Goal: Transaction & Acquisition: Purchase product/service

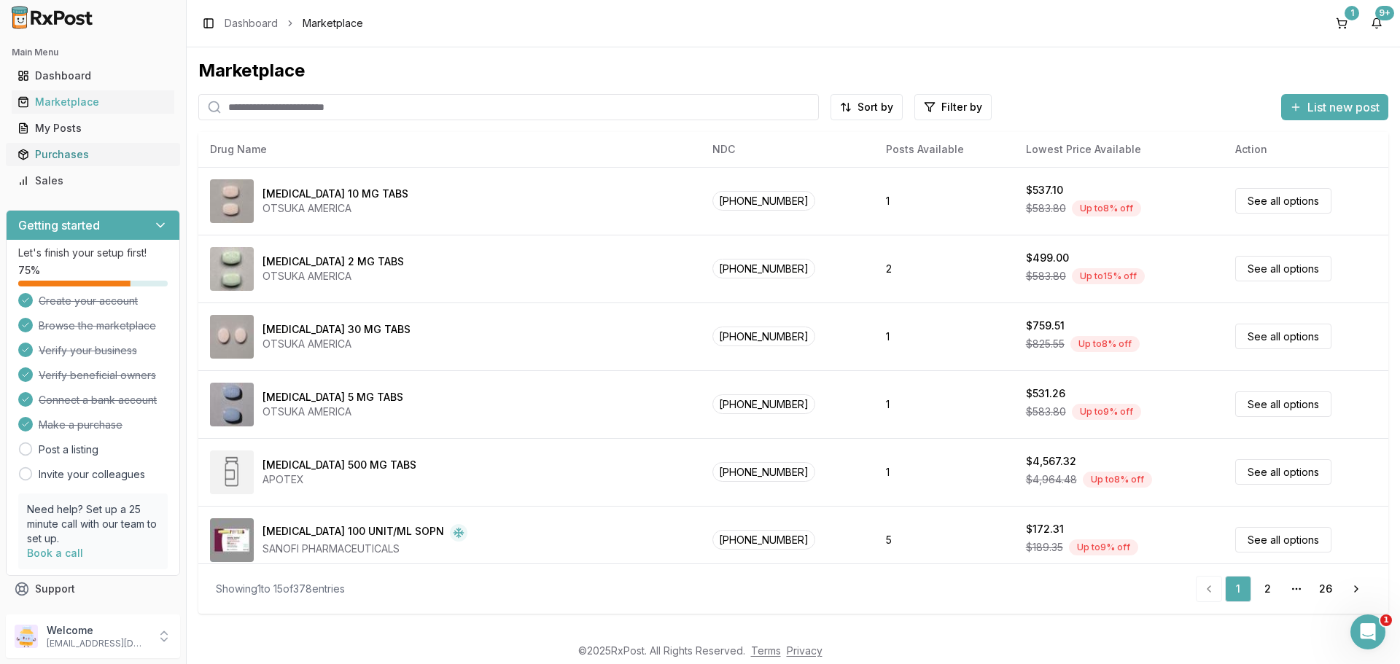
click at [51, 151] on div "Purchases" at bounding box center [92, 154] width 151 height 15
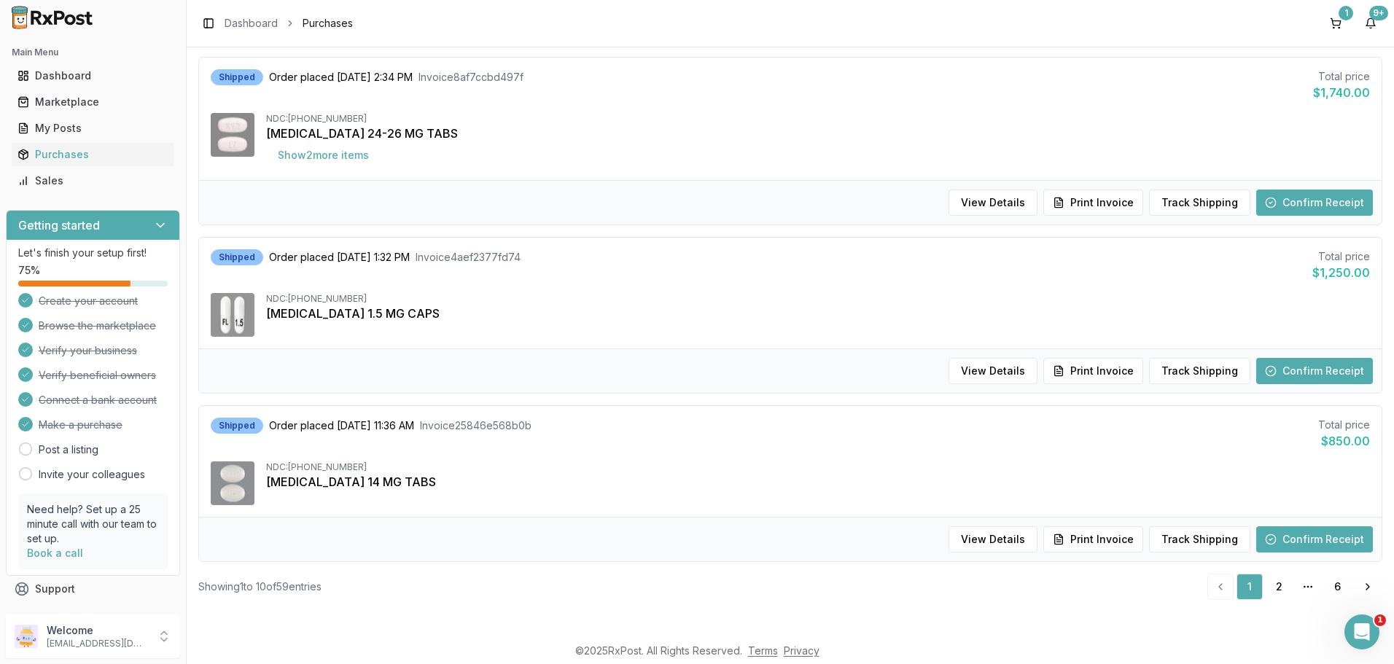
scroll to position [292, 0]
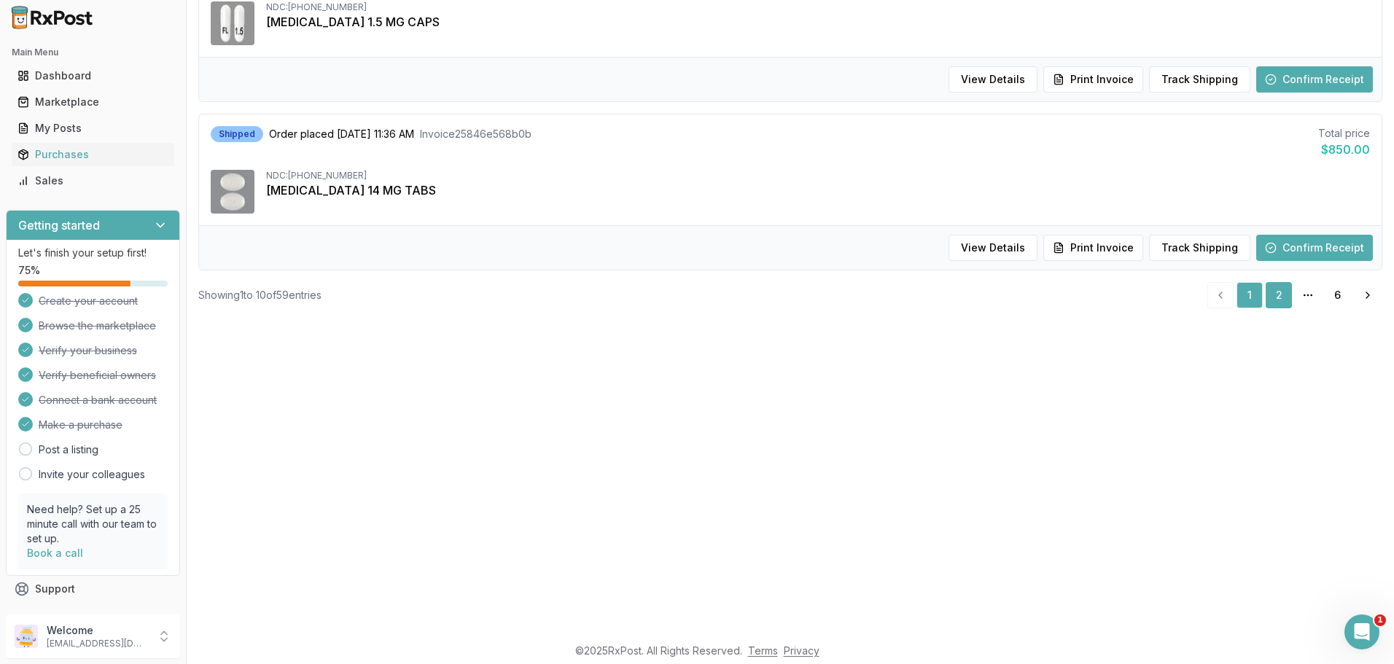
click at [1274, 293] on link "2" at bounding box center [1279, 295] width 26 height 26
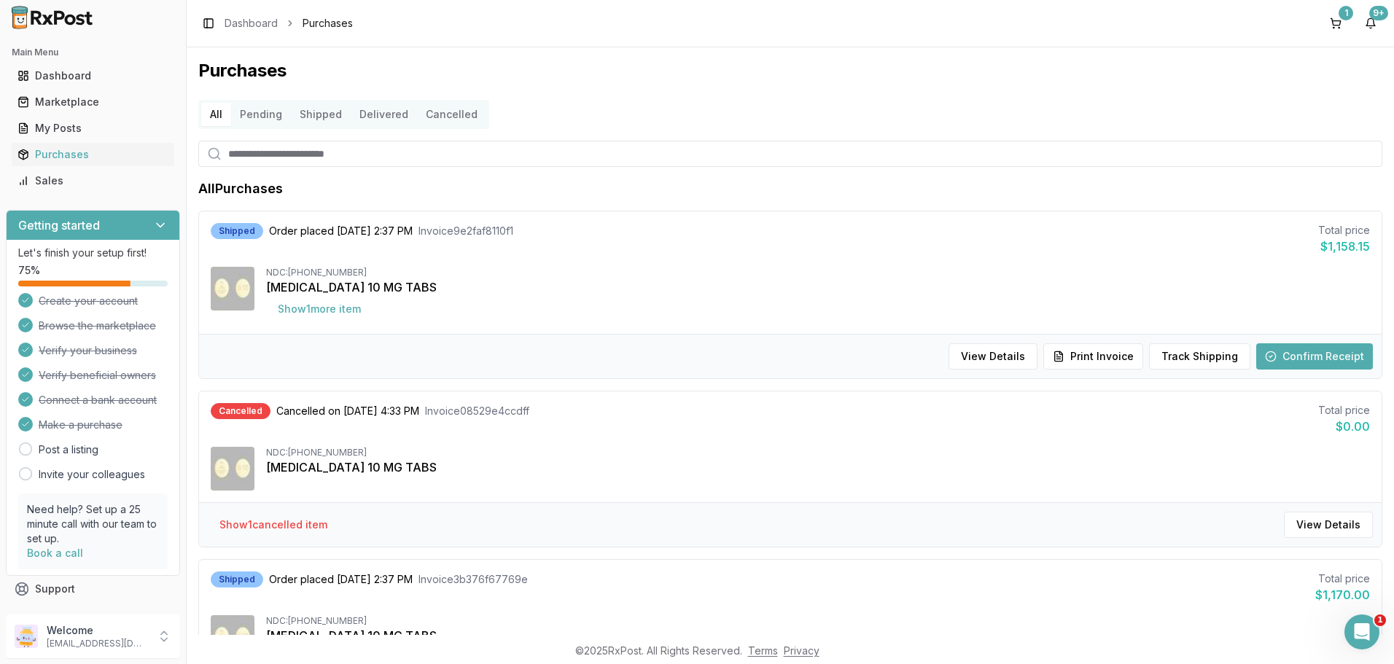
click at [315, 145] on input "search" at bounding box center [790, 154] width 1184 height 26
type input "*******"
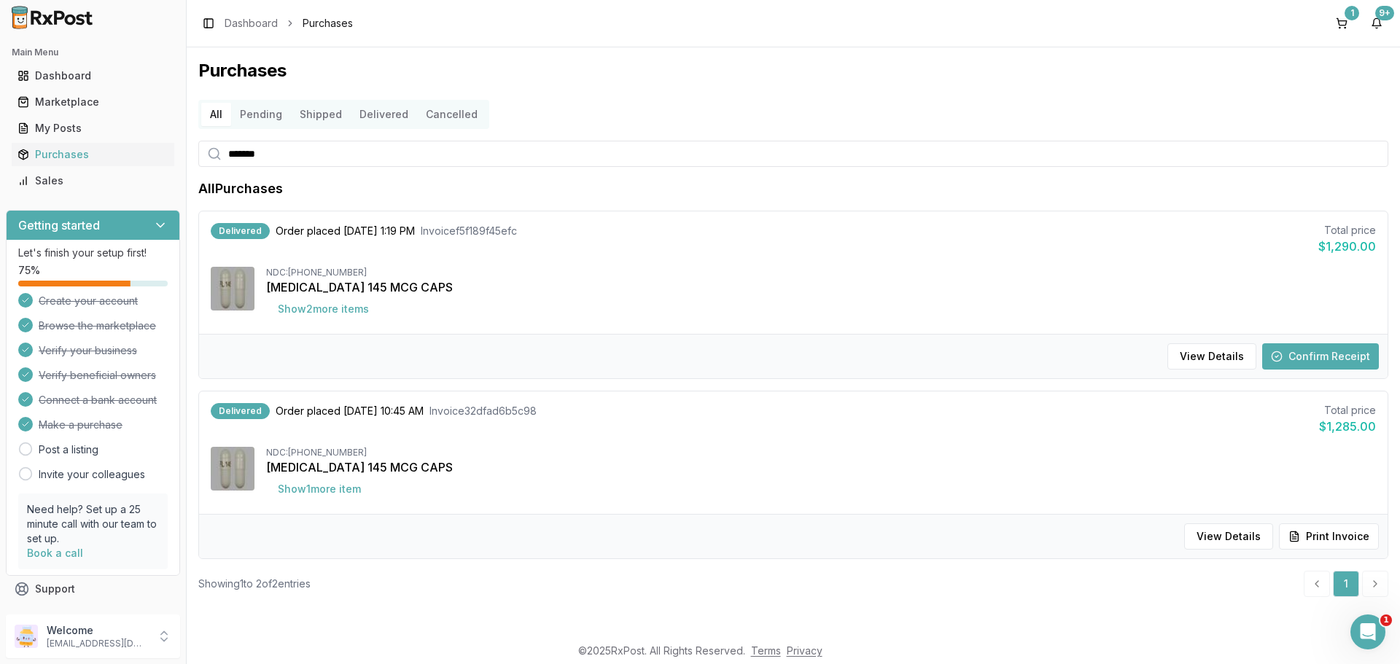
click at [264, 109] on button "Pending" at bounding box center [261, 114] width 60 height 23
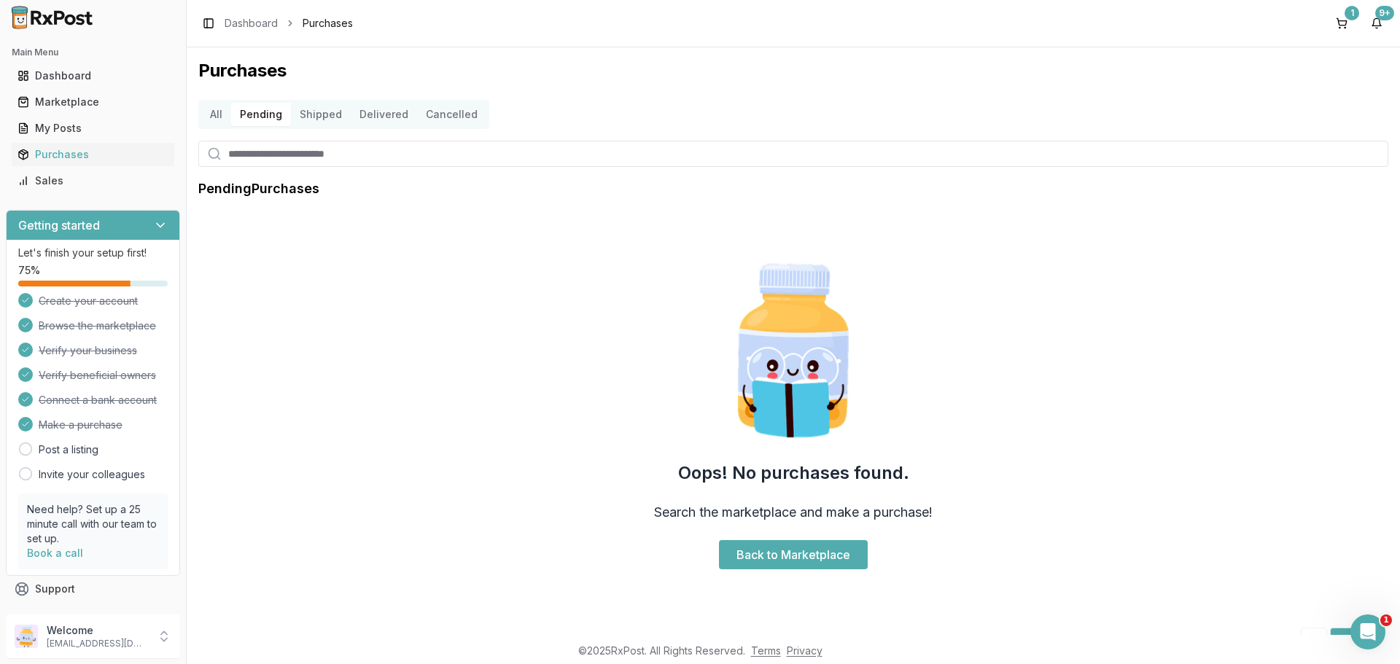
click at [270, 151] on input "search" at bounding box center [793, 154] width 1190 height 26
type input "*******"
click at [316, 109] on button "Shipped" at bounding box center [321, 114] width 60 height 23
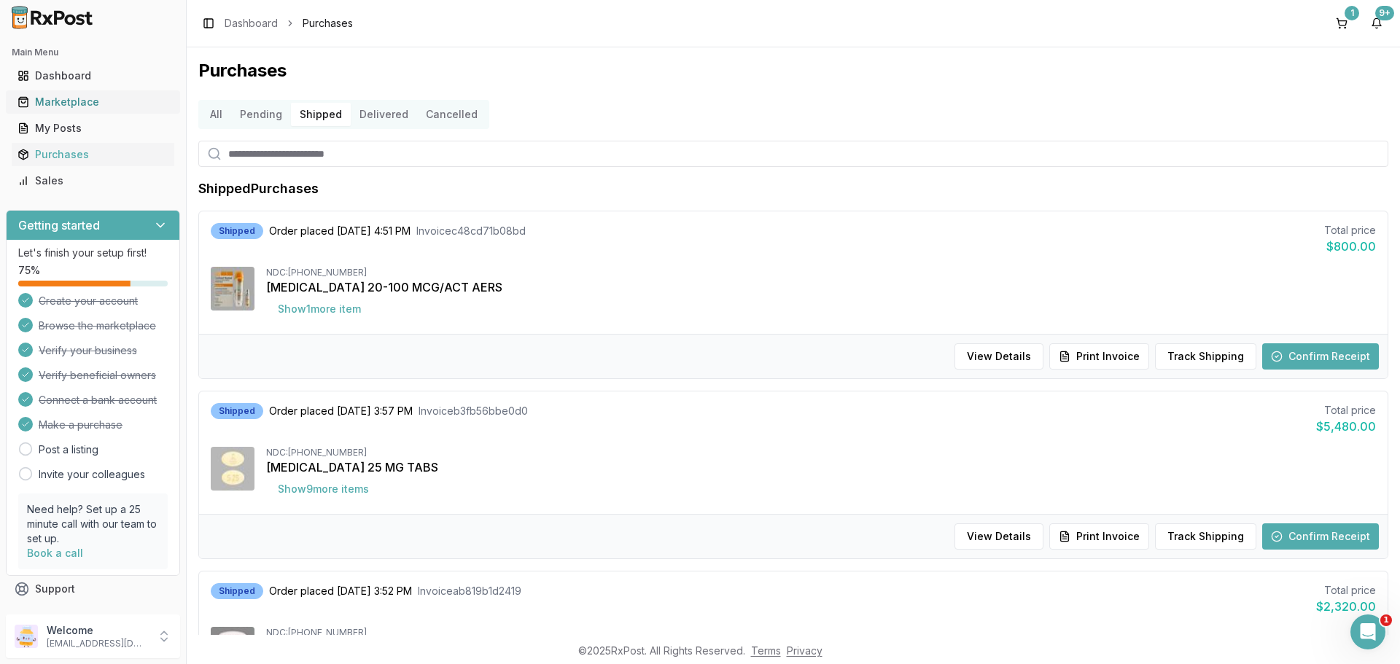
click at [66, 93] on link "Marketplace" at bounding box center [93, 102] width 163 height 26
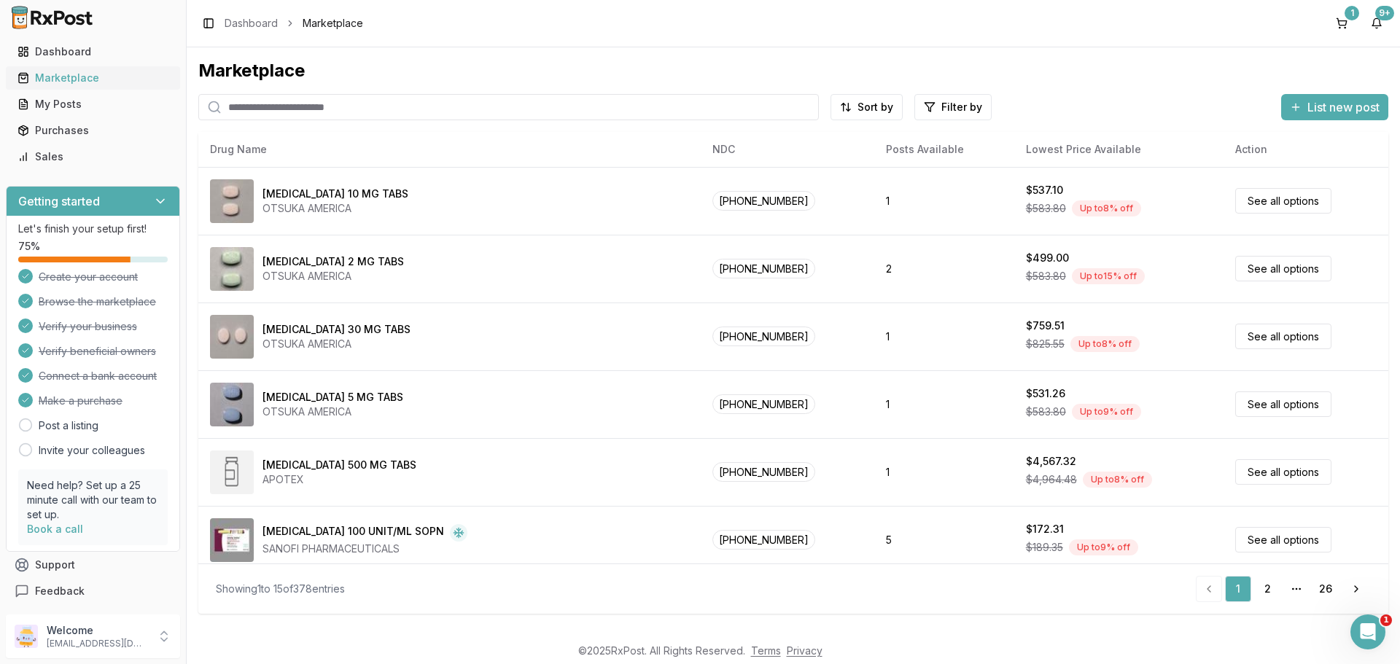
click at [6, 66] on button "Marketplace" at bounding box center [93, 77] width 174 height 23
click at [316, 115] on input "search" at bounding box center [508, 107] width 620 height 26
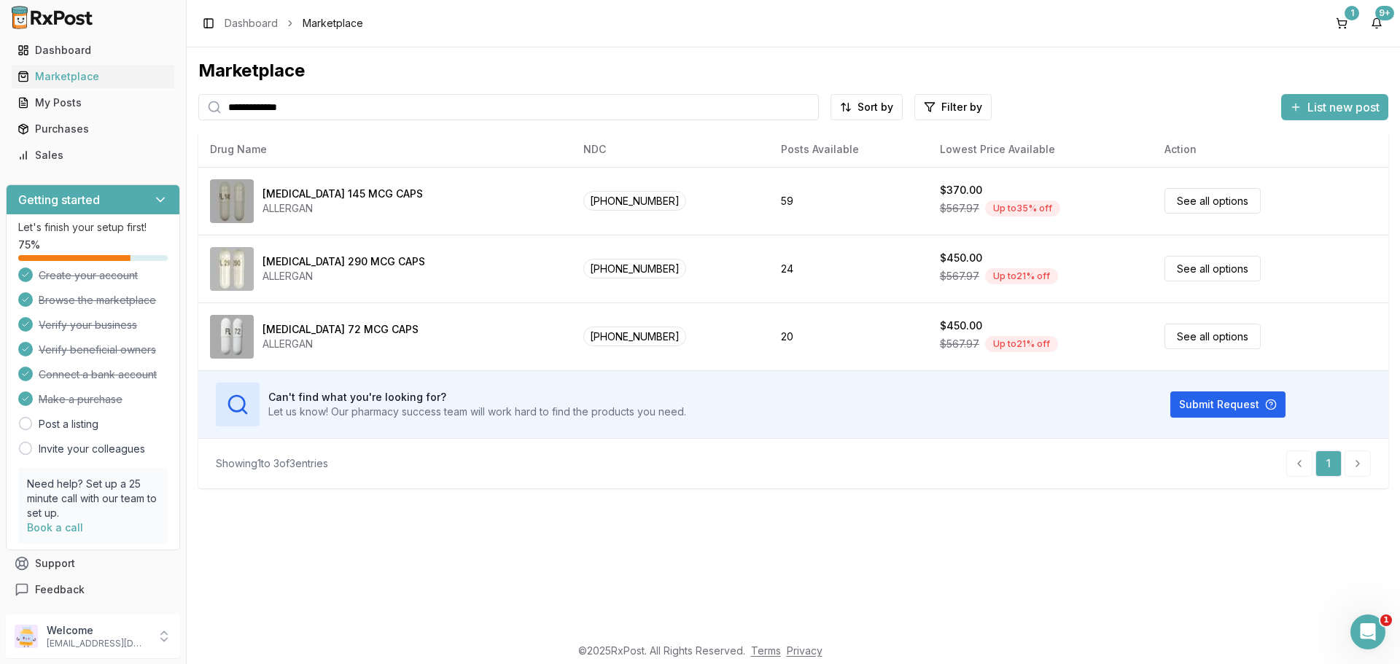
type input "**********"
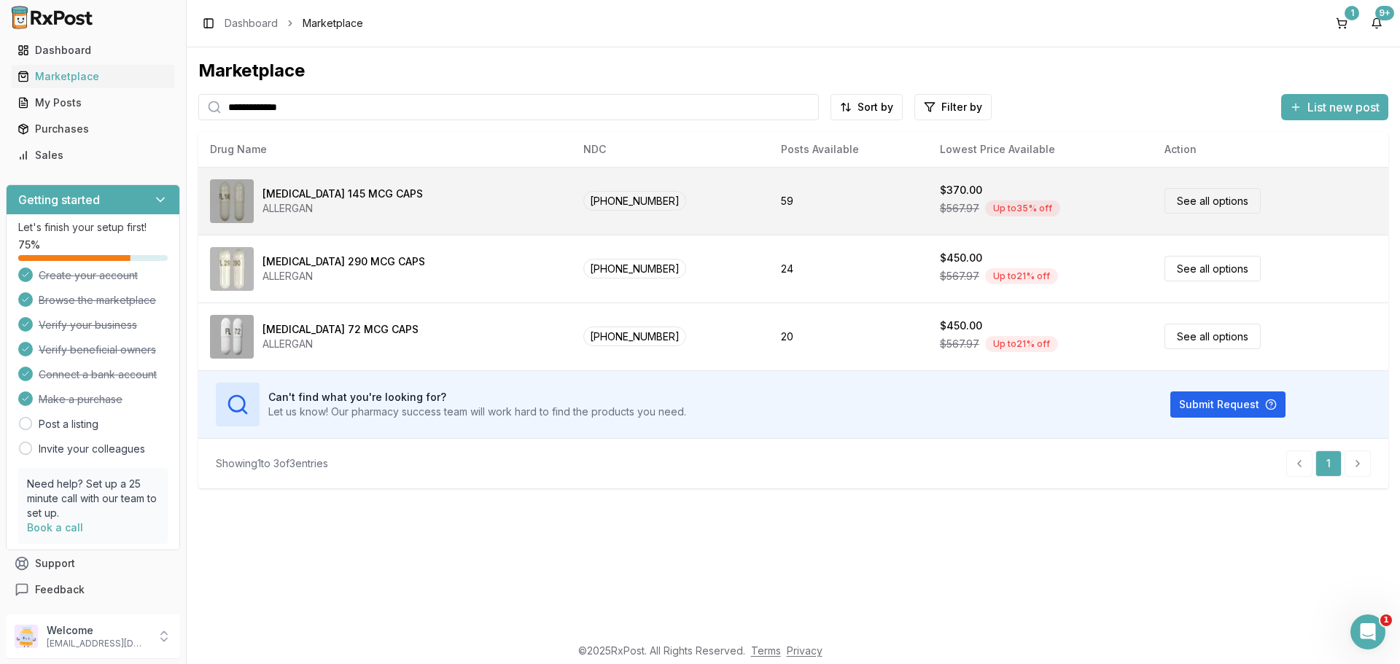
click at [1190, 198] on link "See all options" at bounding box center [1212, 201] width 96 height 26
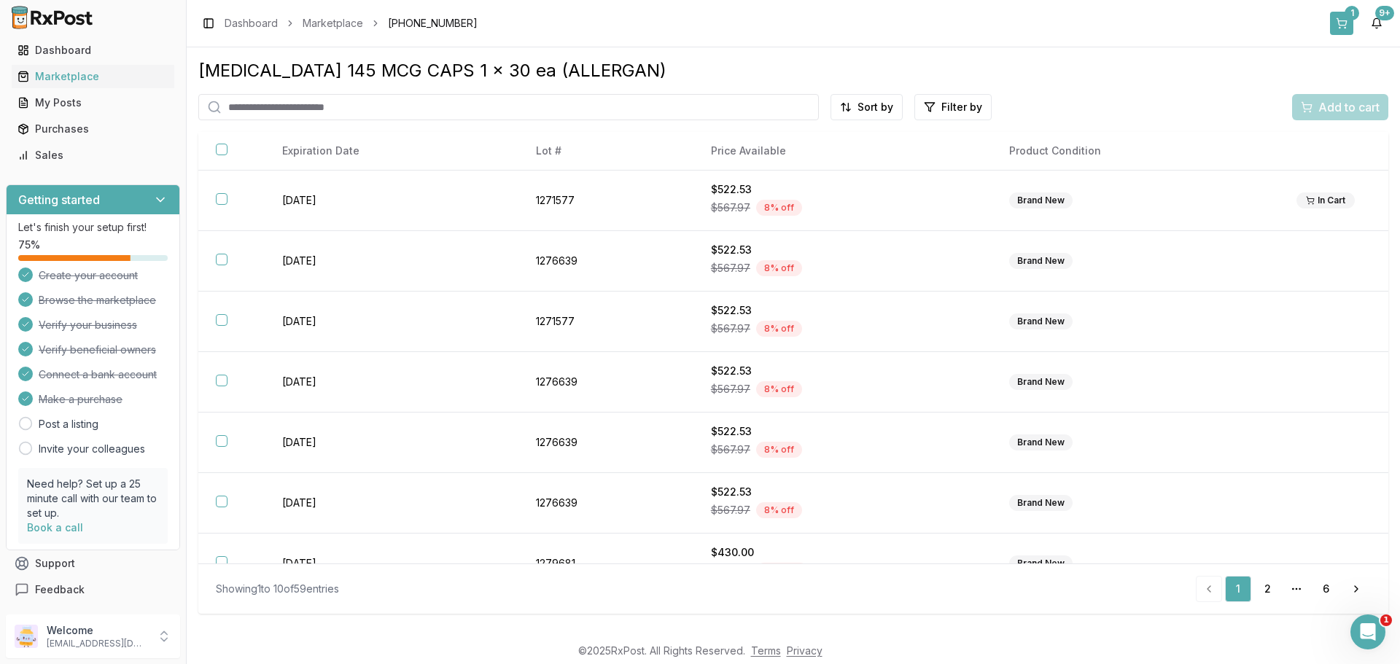
click at [1340, 17] on button "1" at bounding box center [1341, 23] width 23 height 23
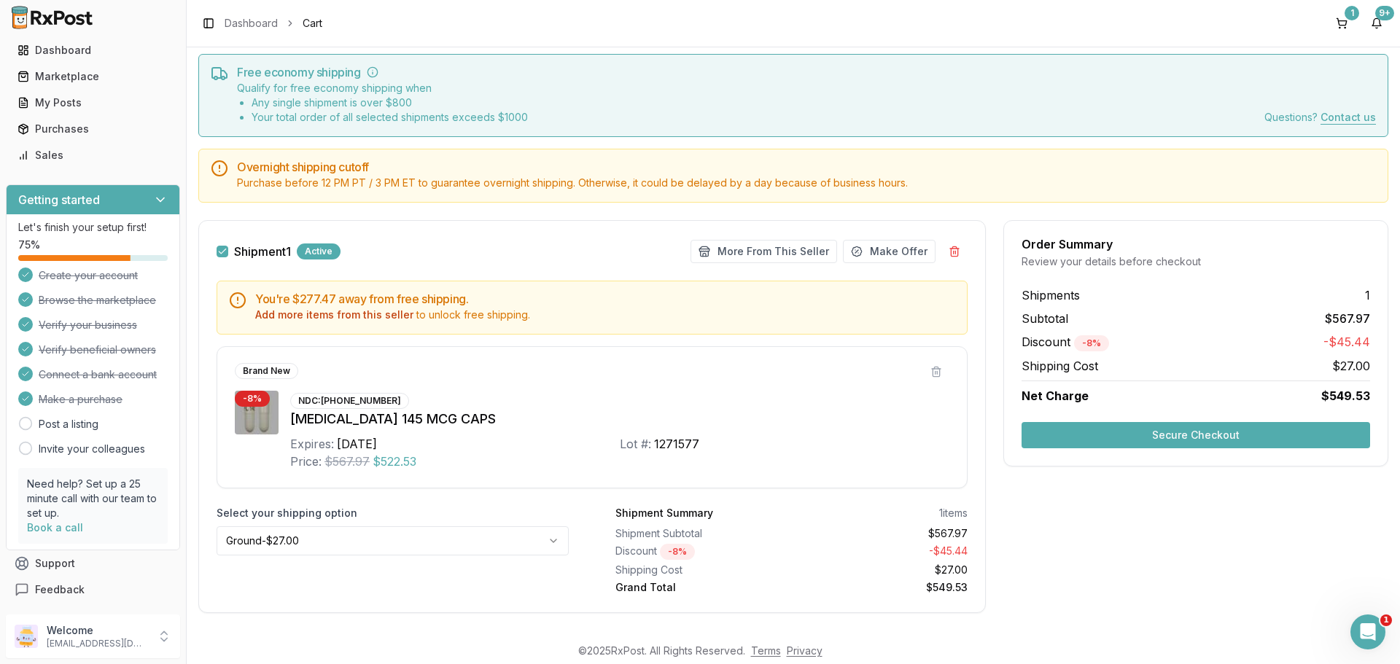
scroll to position [59, 0]
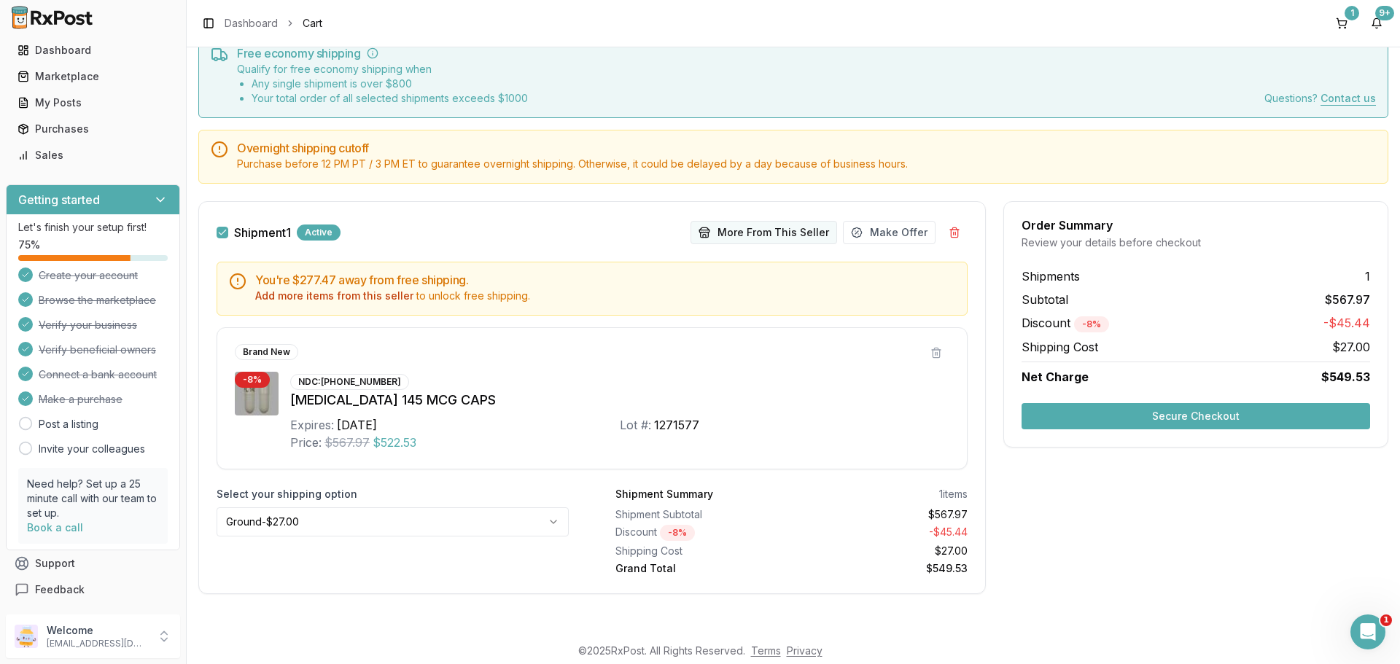
click at [744, 232] on button "More From This Seller" at bounding box center [763, 232] width 147 height 23
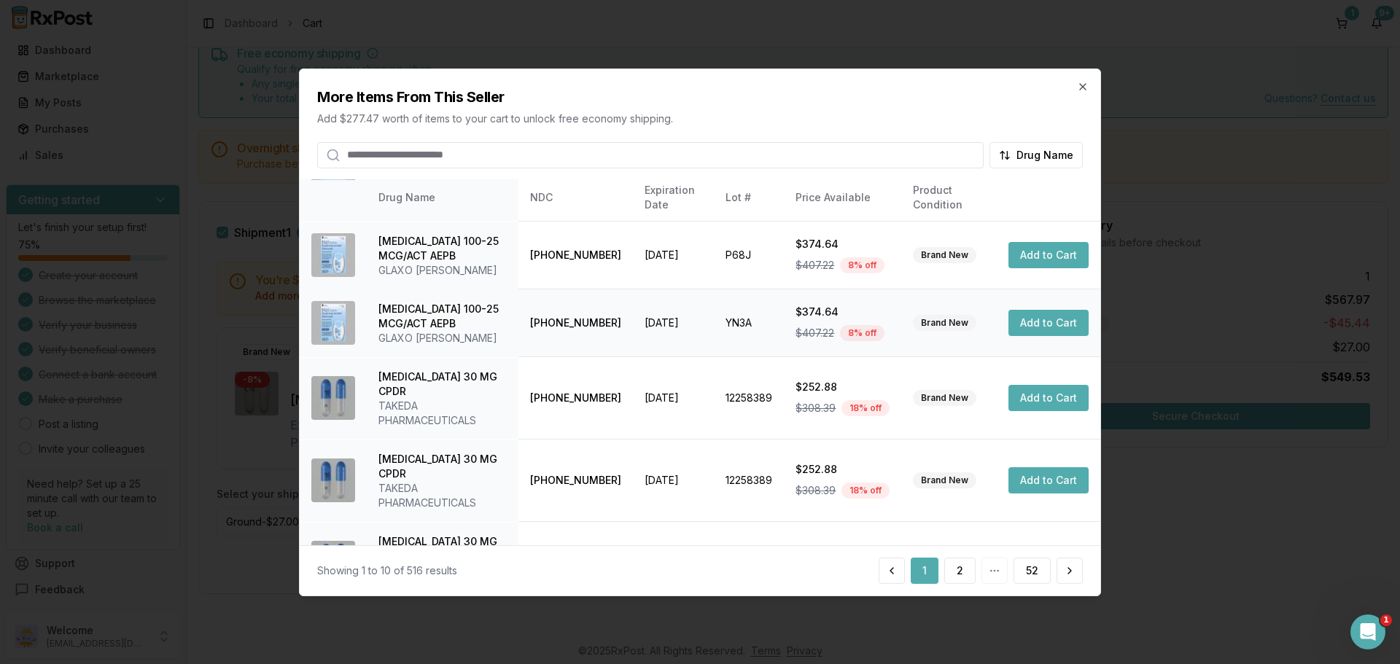
scroll to position [347, 0]
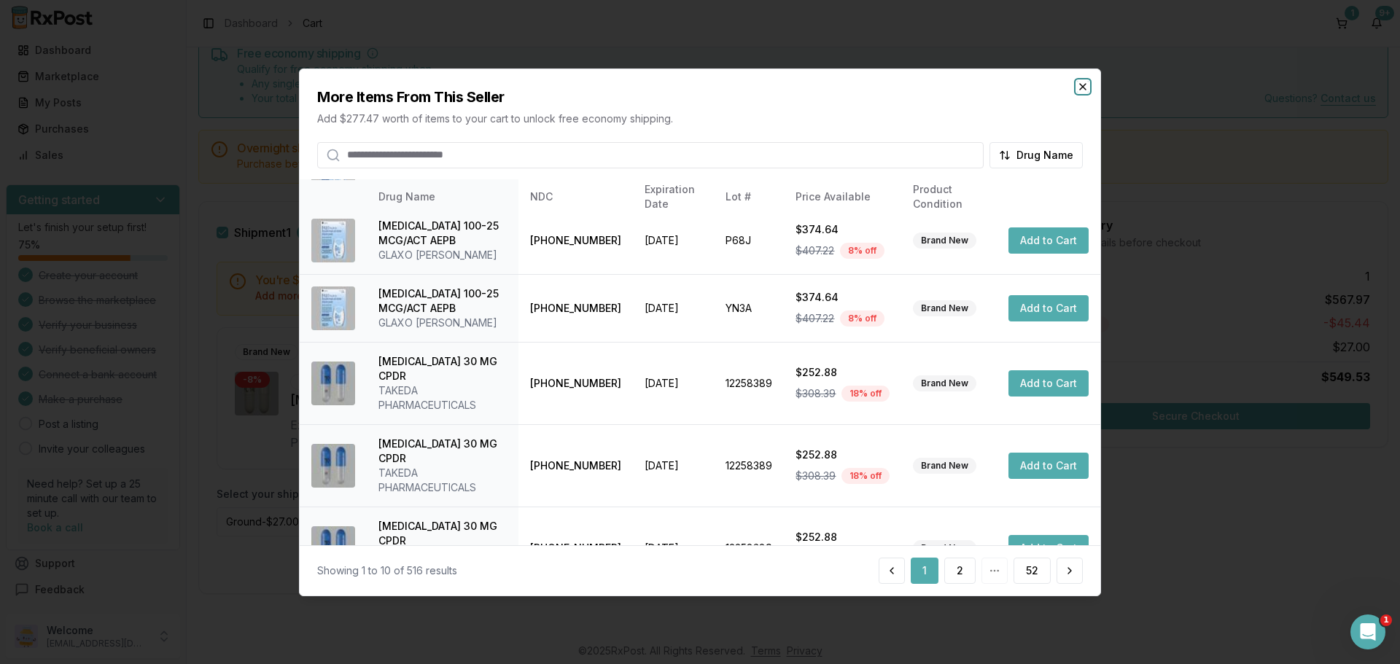
click at [1083, 85] on icon "button" at bounding box center [1083, 86] width 12 height 12
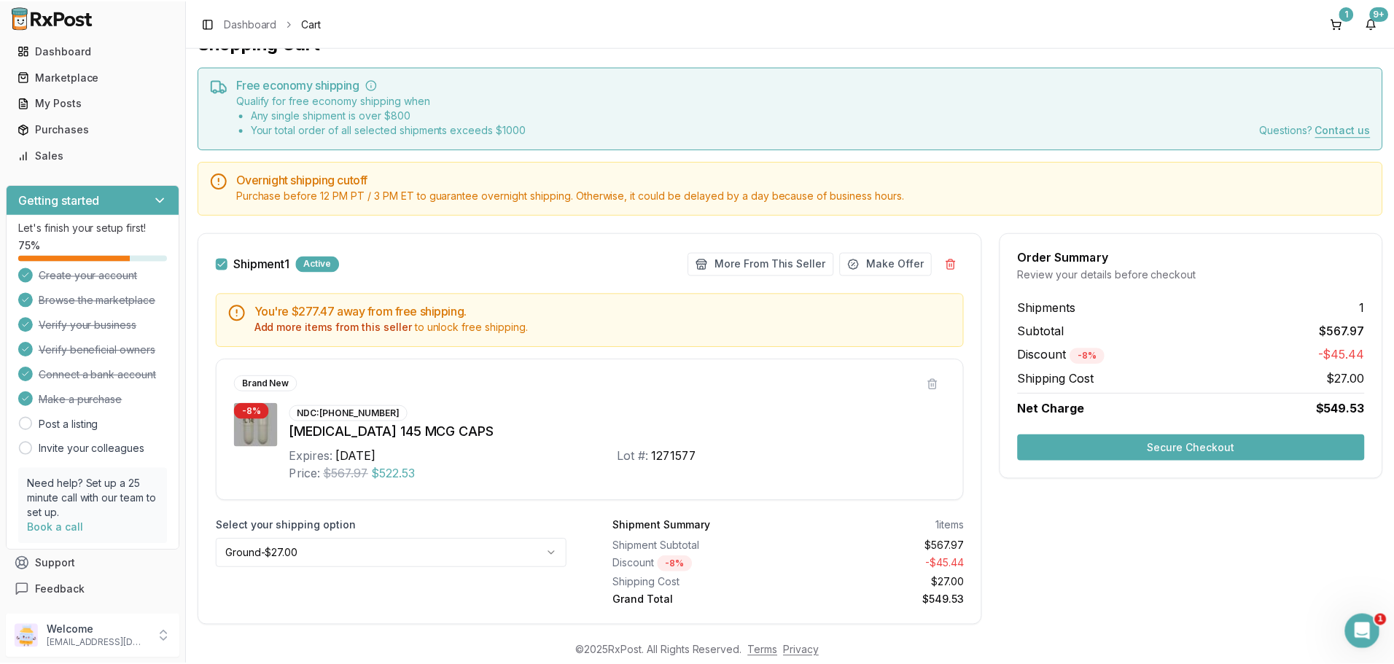
scroll to position [0, 0]
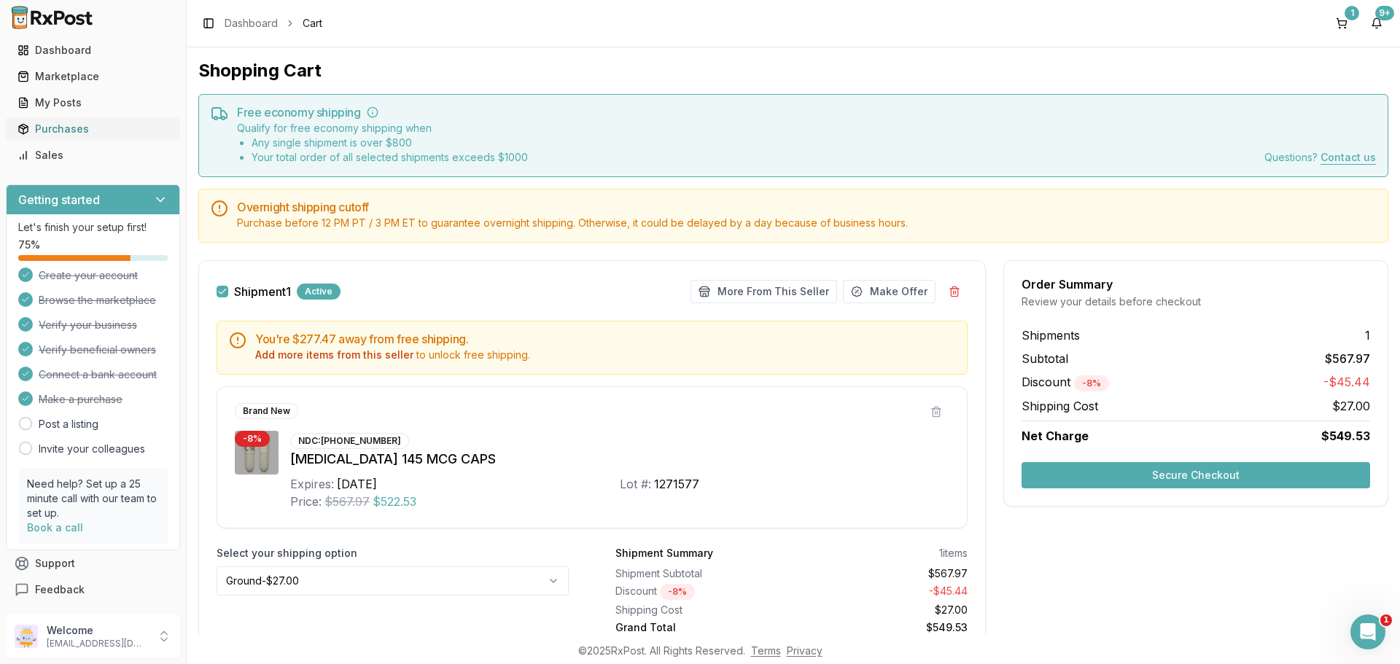
click at [64, 130] on div "Purchases" at bounding box center [92, 129] width 151 height 15
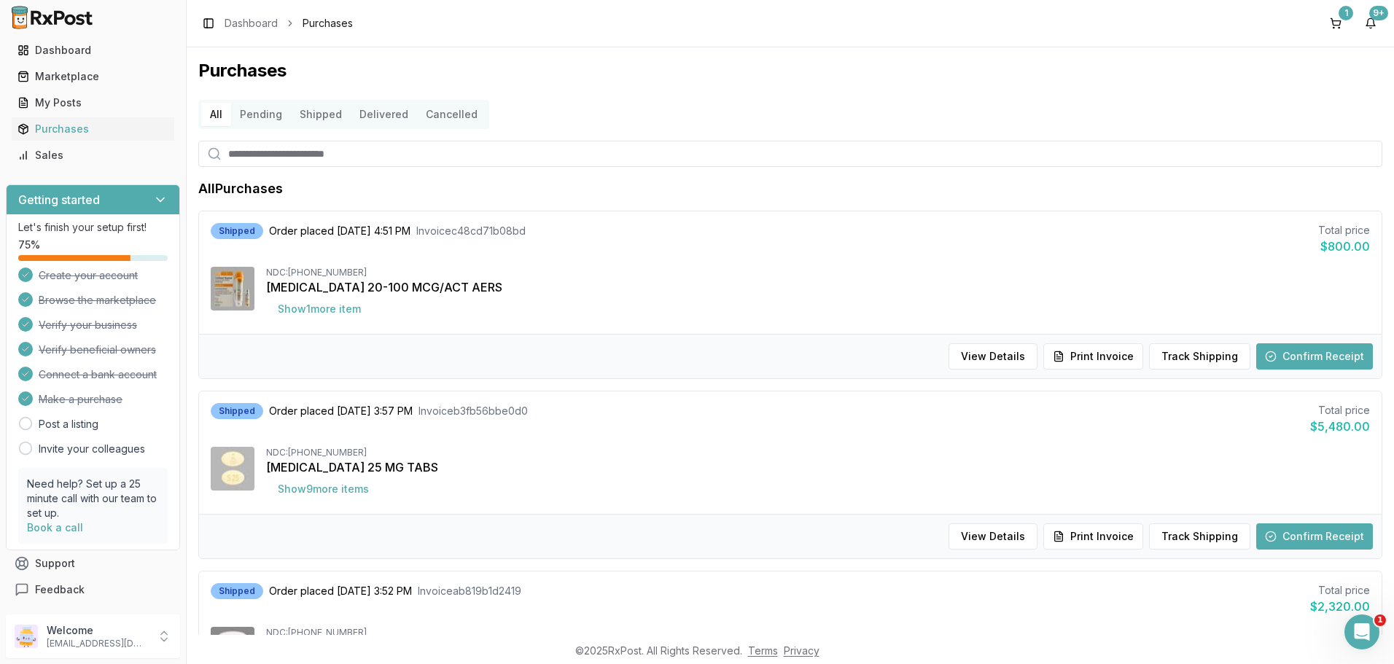
click at [507, 163] on input "search" at bounding box center [790, 154] width 1184 height 26
paste input "**********"
type input "**********"
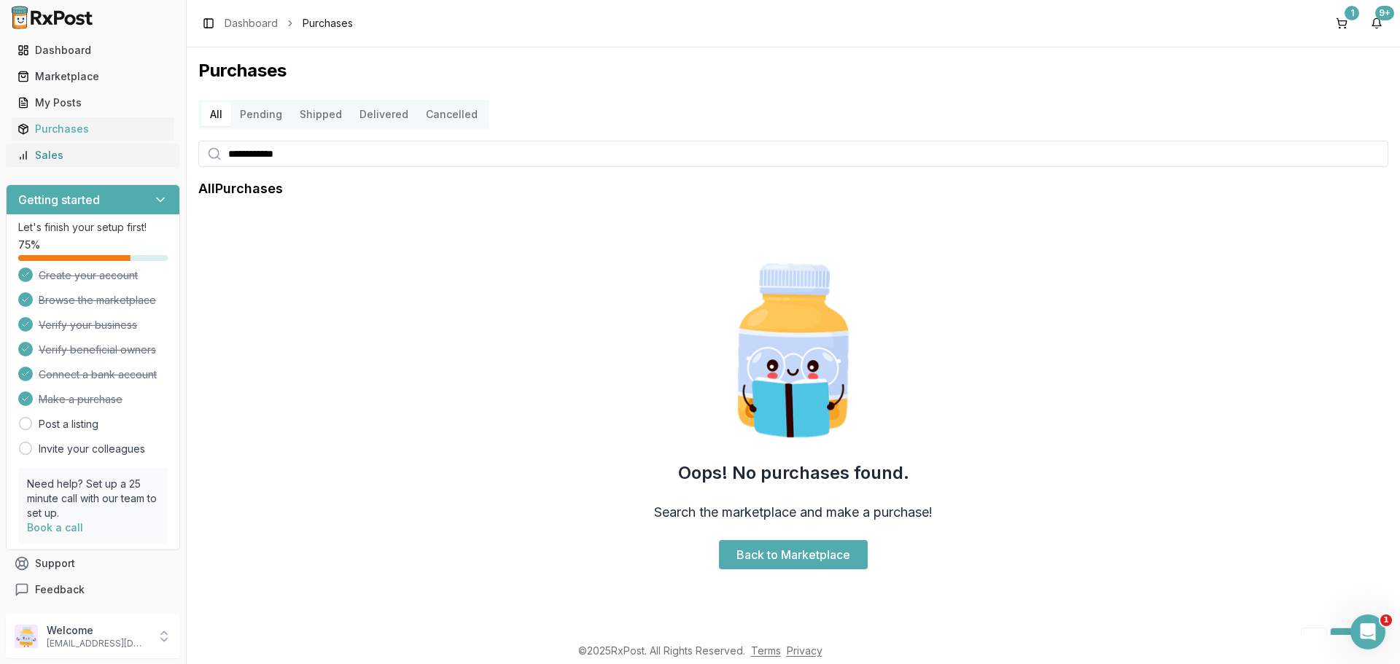
drag, startPoint x: 308, startPoint y: 155, endPoint x: 80, endPoint y: 155, distance: 227.4
click at [80, 155] on div "**********" at bounding box center [700, 332] width 1400 height 664
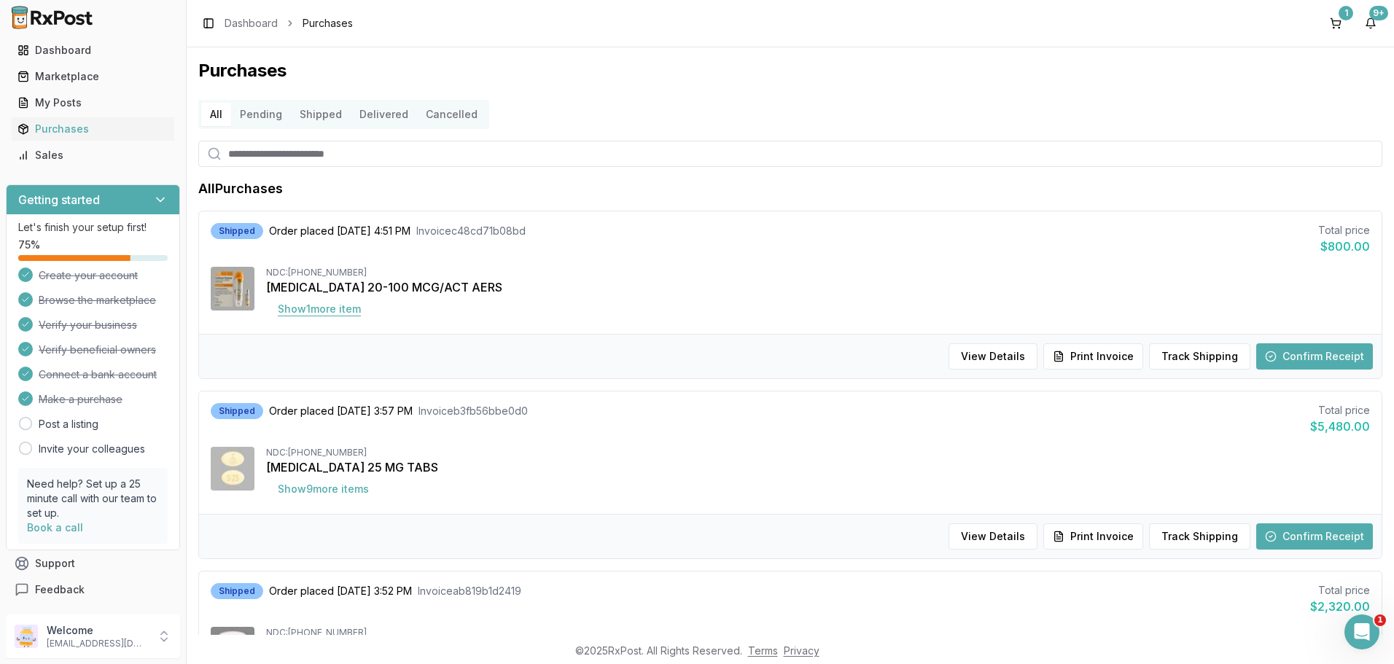
click at [345, 313] on button "Show 1 more item" at bounding box center [319, 309] width 106 height 26
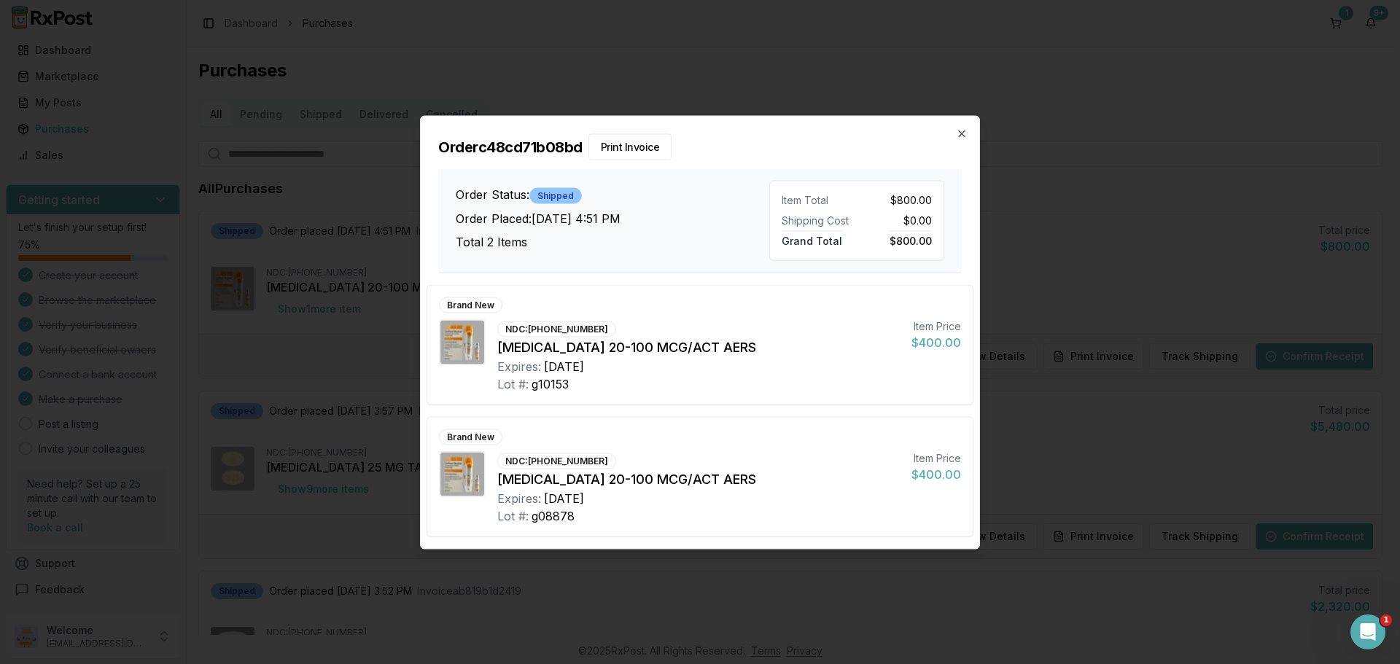
click at [951, 132] on div "Order c48cd71b08bd Print Invoice Order Status: Shipped Order Placed: [DATE] 4:5…" at bounding box center [700, 194] width 558 height 157
click at [962, 134] on icon "button" at bounding box center [962, 134] width 12 height 12
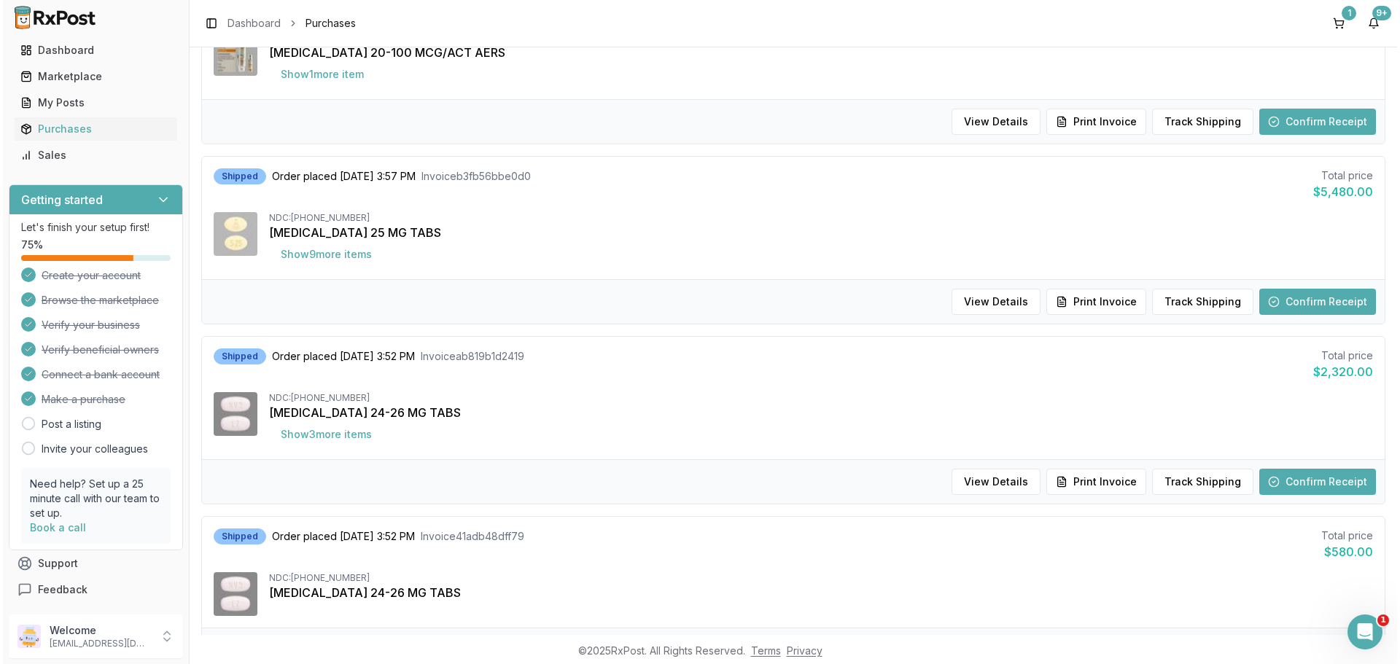
scroll to position [219, 0]
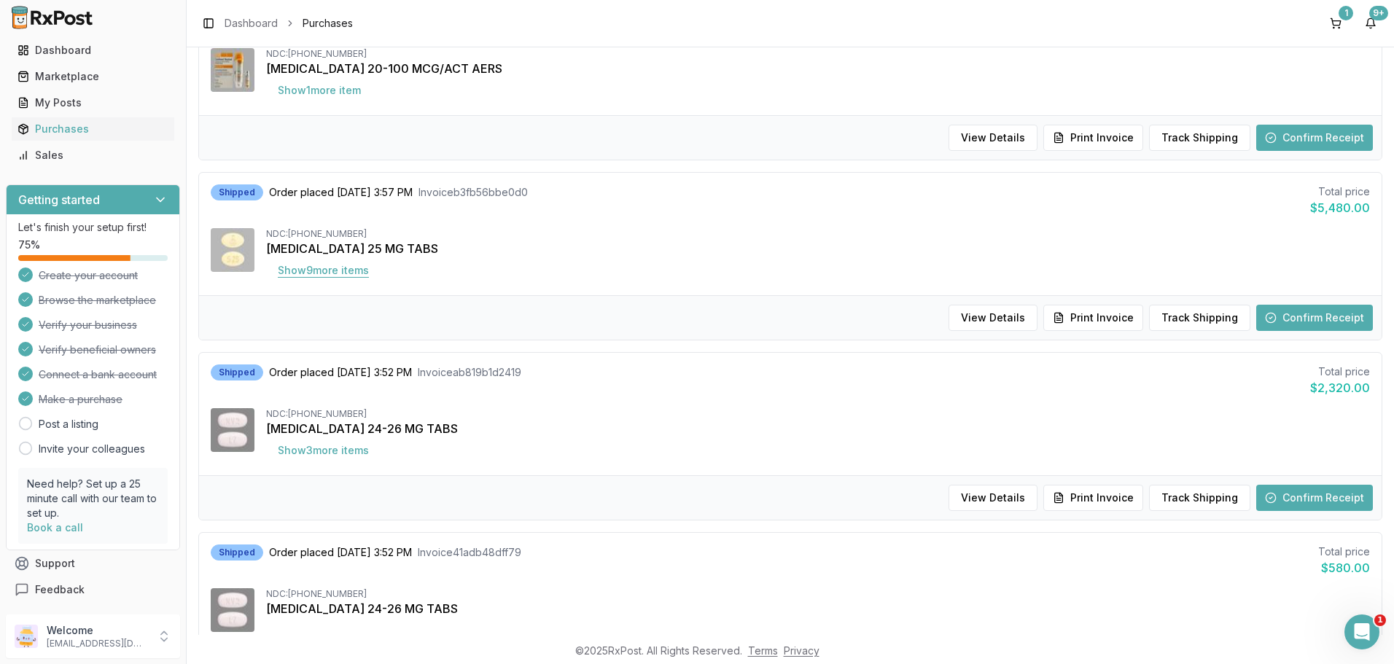
click at [321, 275] on button "Show 9 more item s" at bounding box center [323, 270] width 114 height 26
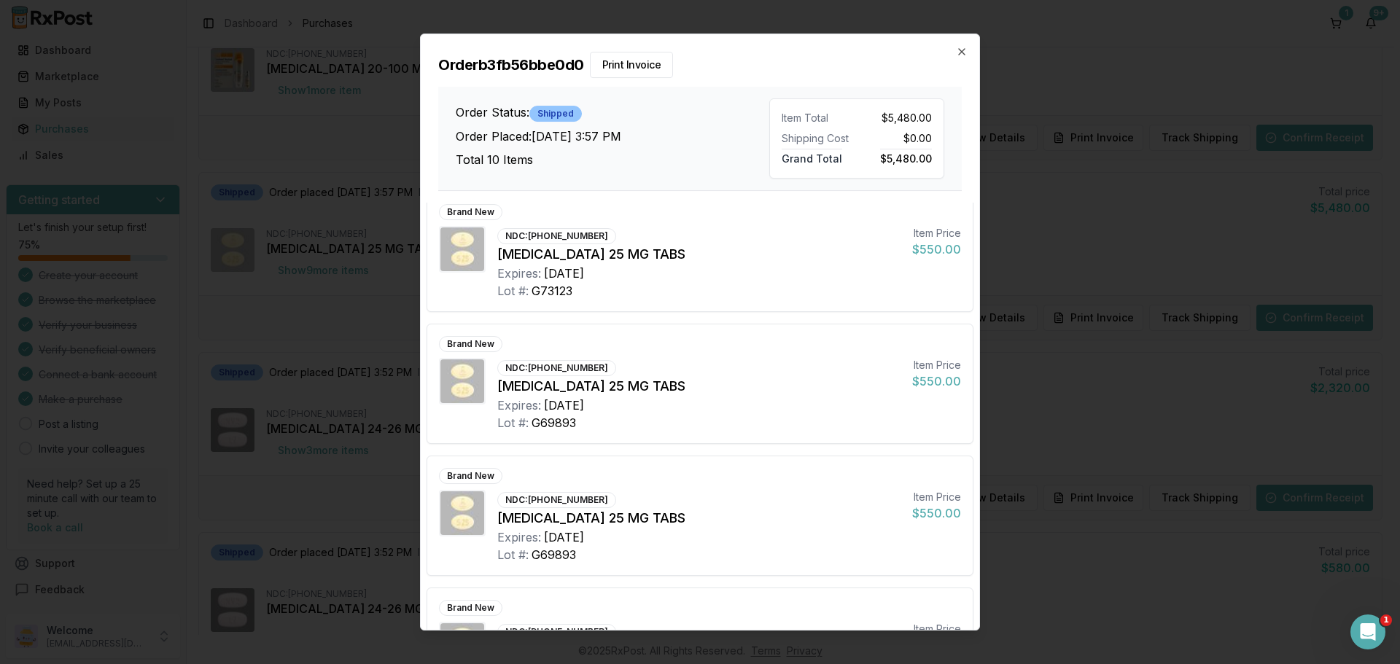
scroll to position [892, 0]
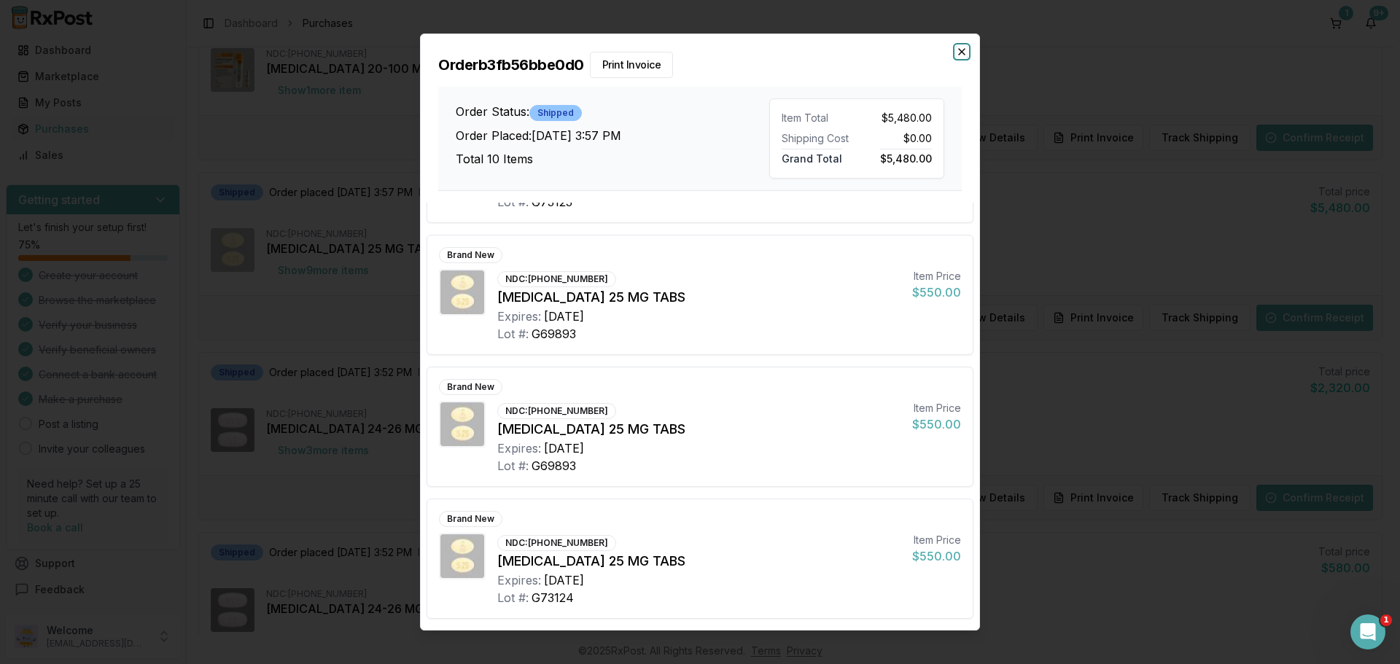
click at [959, 49] on icon "button" at bounding box center [962, 52] width 6 height 6
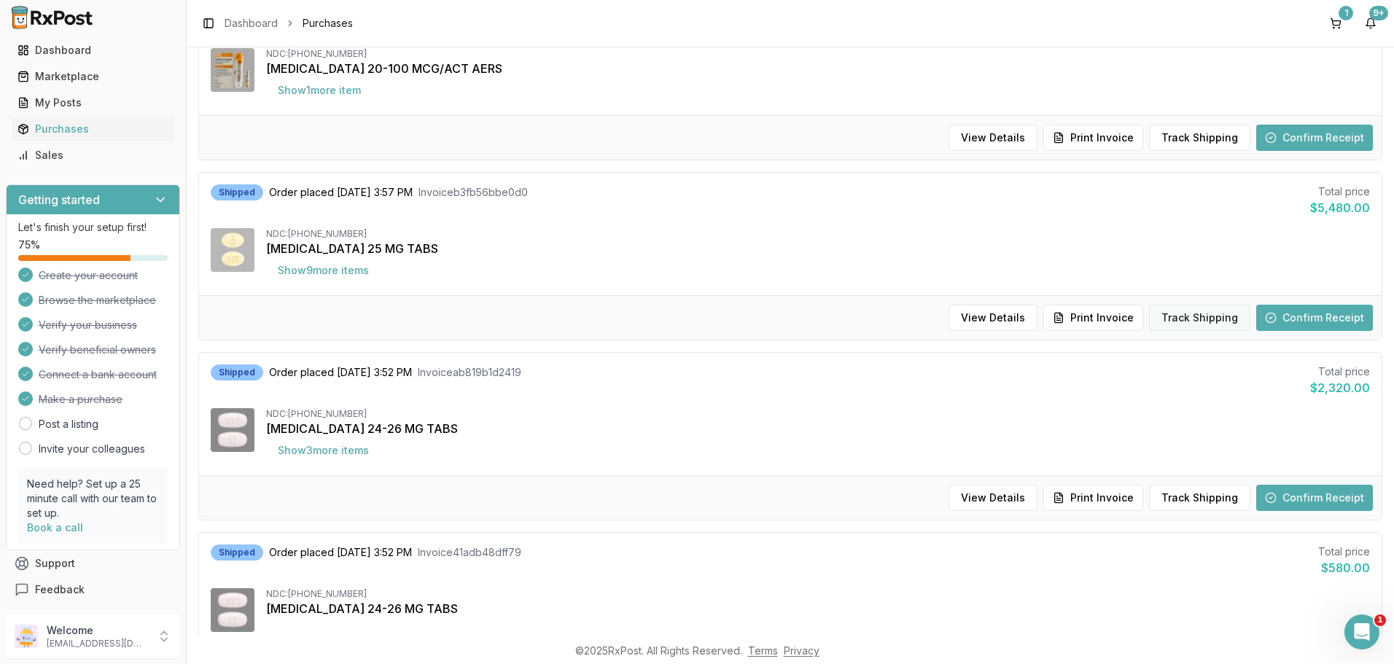
click at [1187, 315] on button "Track Shipping" at bounding box center [1199, 318] width 101 height 26
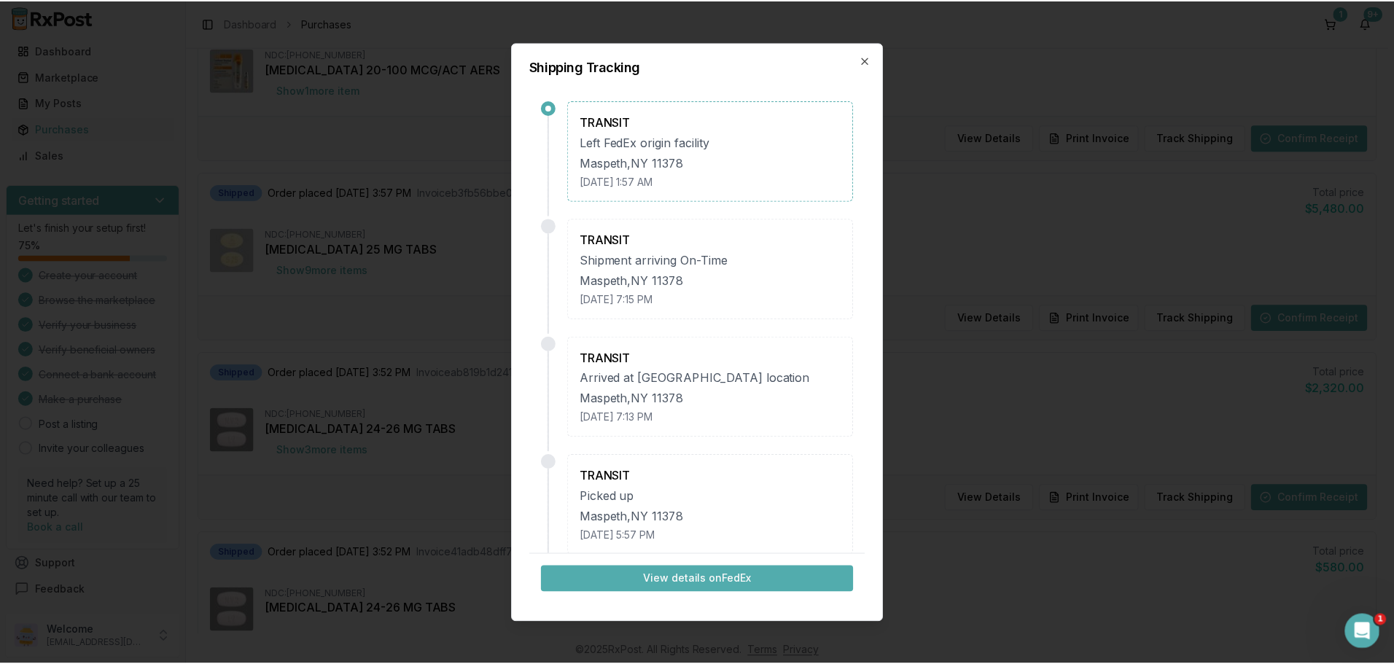
scroll to position [0, 0]
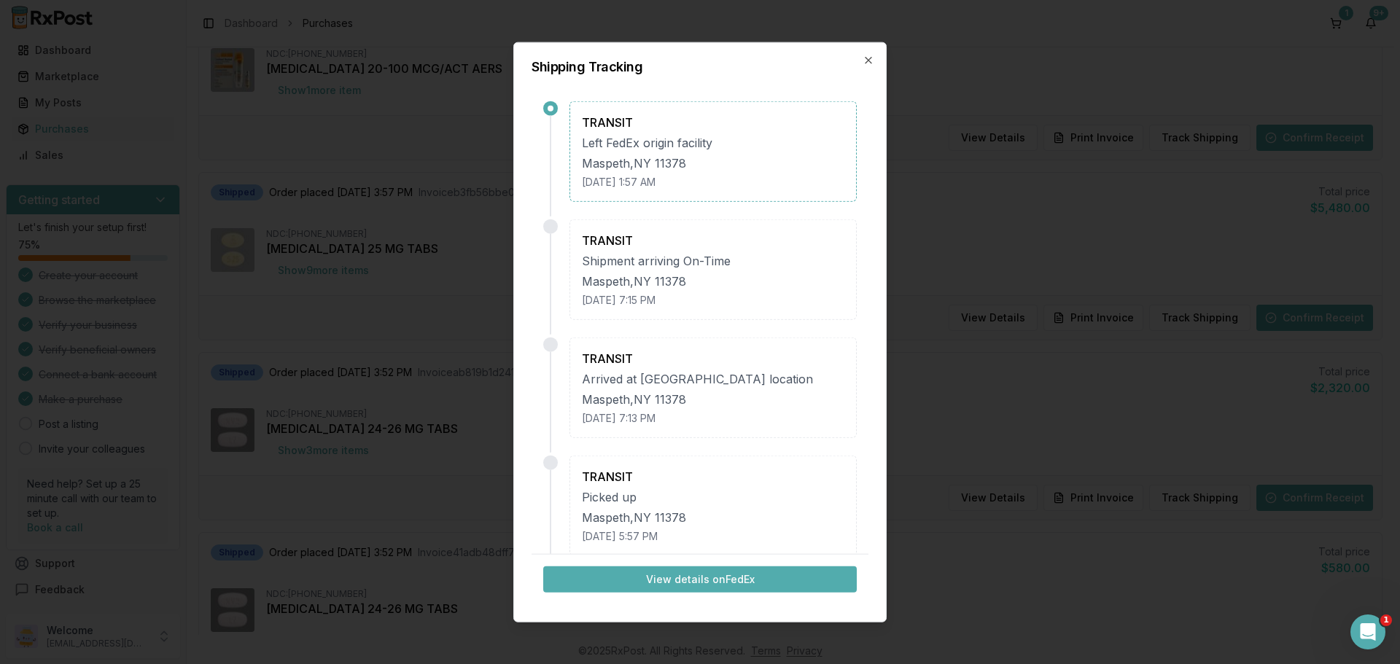
click at [866, 52] on div "Shipping Tracking TRANSIT Left FedEx origin facility [GEOGRAPHIC_DATA] [DATE] 1…" at bounding box center [699, 332] width 373 height 581
click at [868, 58] on icon "button" at bounding box center [868, 60] width 12 height 12
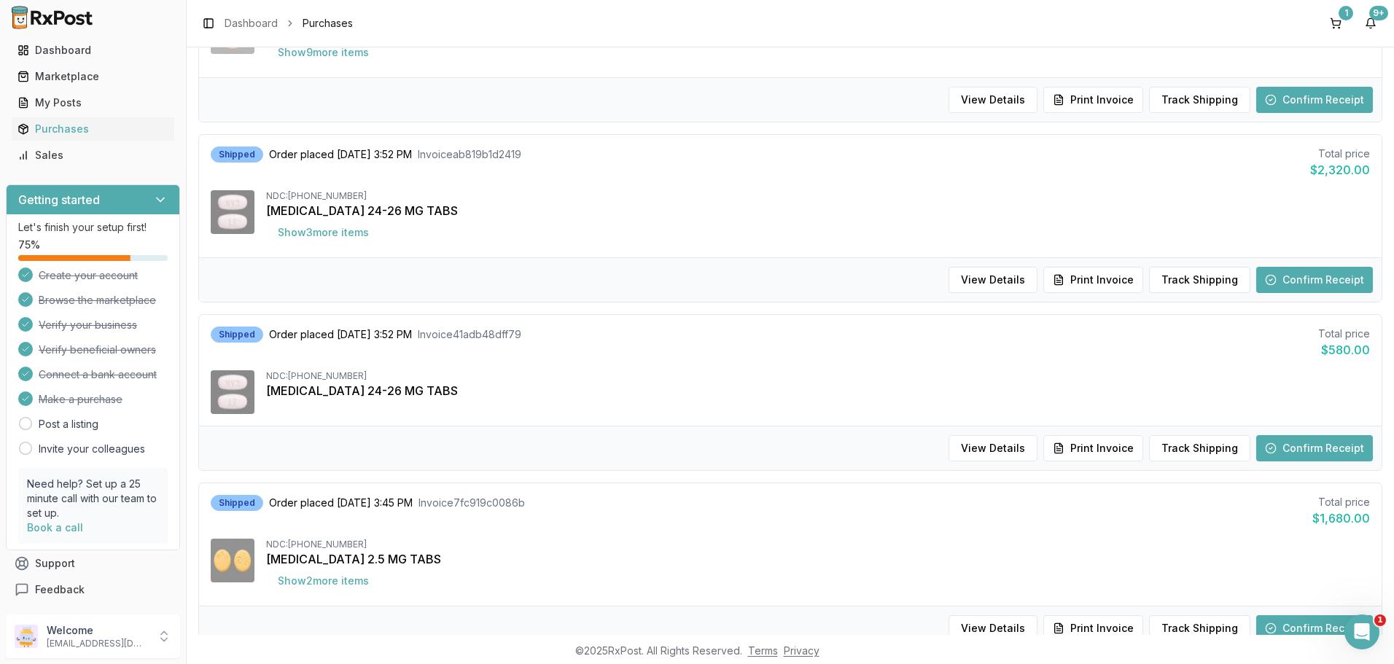
scroll to position [437, 0]
click at [309, 231] on button "Show 3 more item s" at bounding box center [323, 232] width 114 height 26
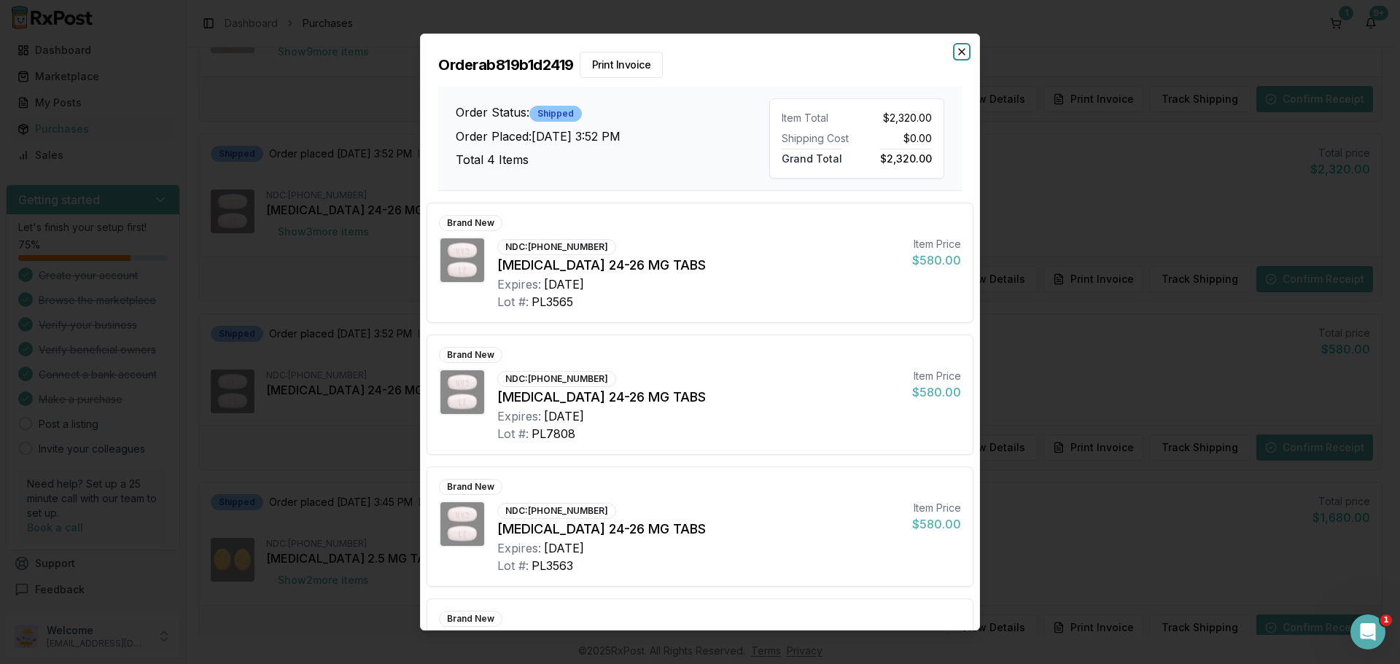
click at [965, 48] on icon "button" at bounding box center [962, 52] width 12 height 12
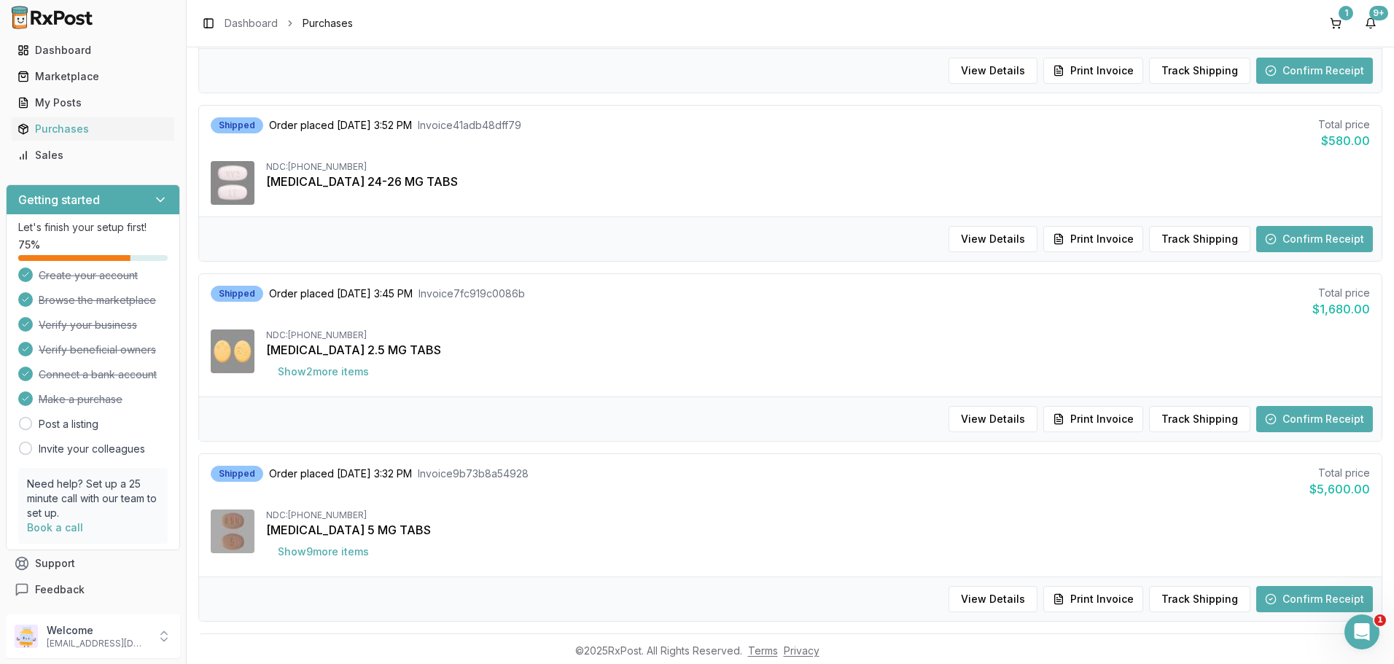
scroll to position [656, 0]
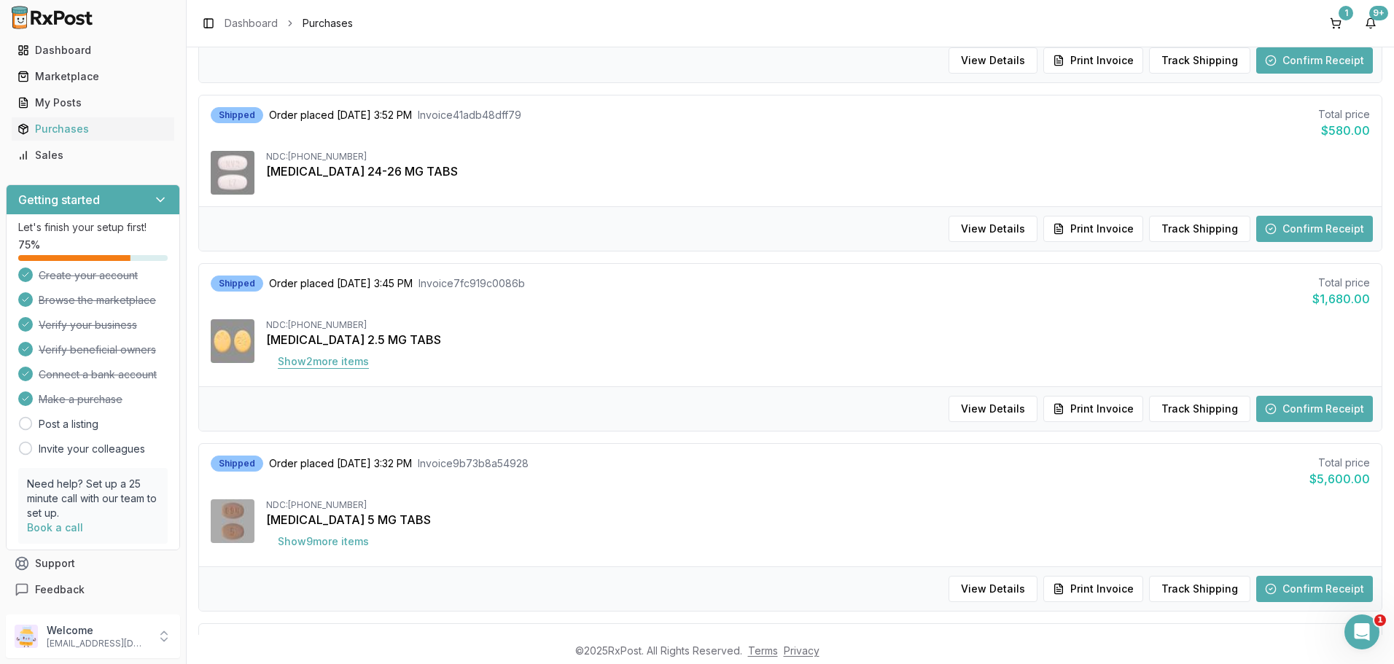
click at [343, 362] on button "Show 2 more item s" at bounding box center [323, 361] width 114 height 26
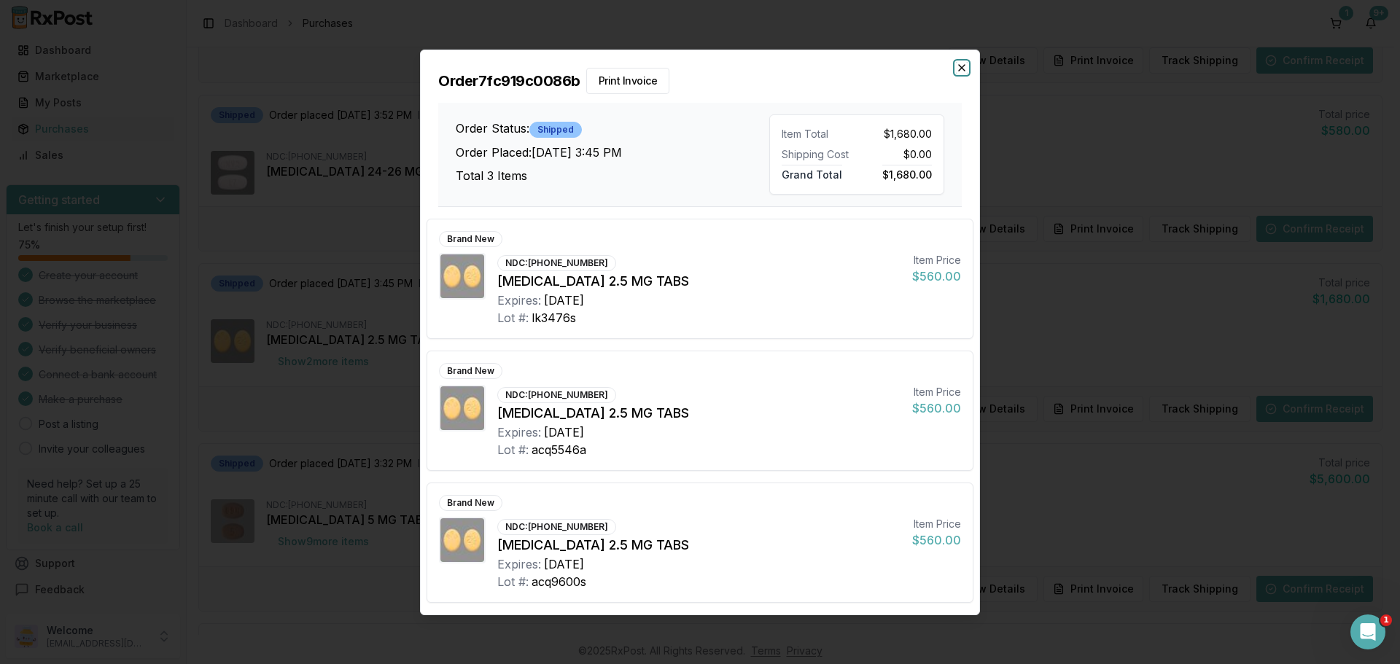
click at [961, 64] on icon "button" at bounding box center [962, 68] width 12 height 12
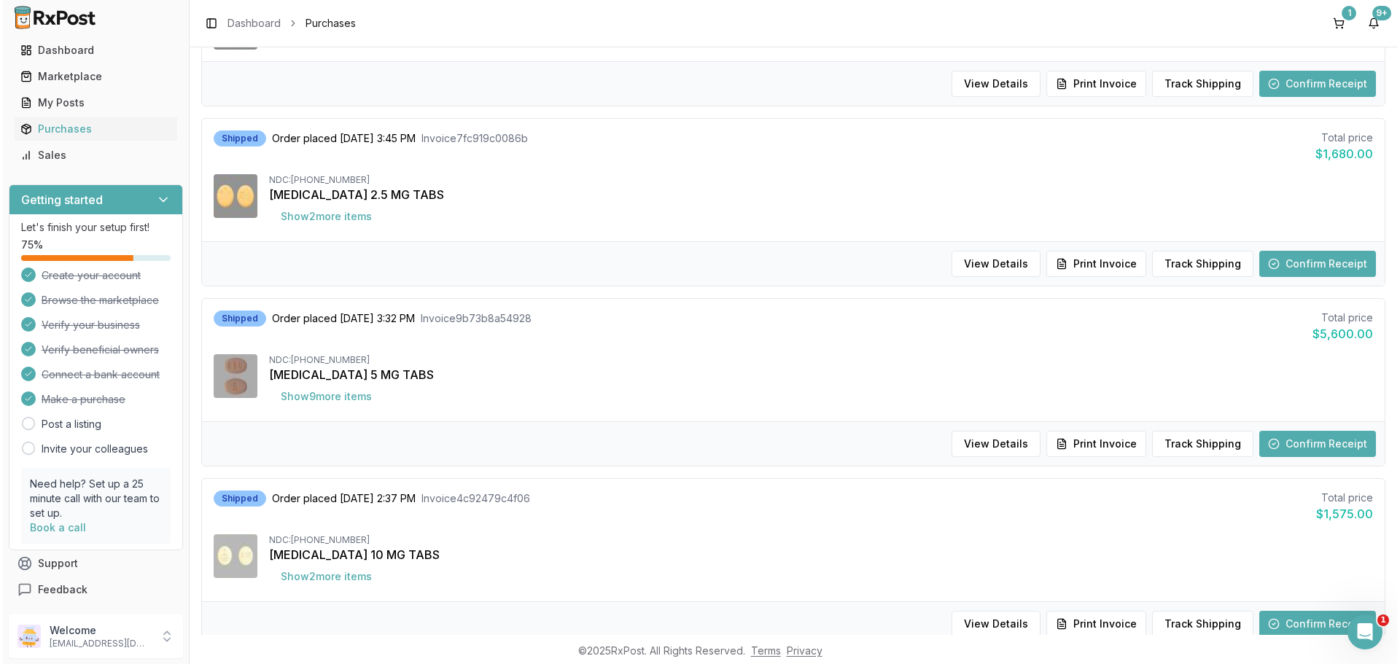
scroll to position [802, 0]
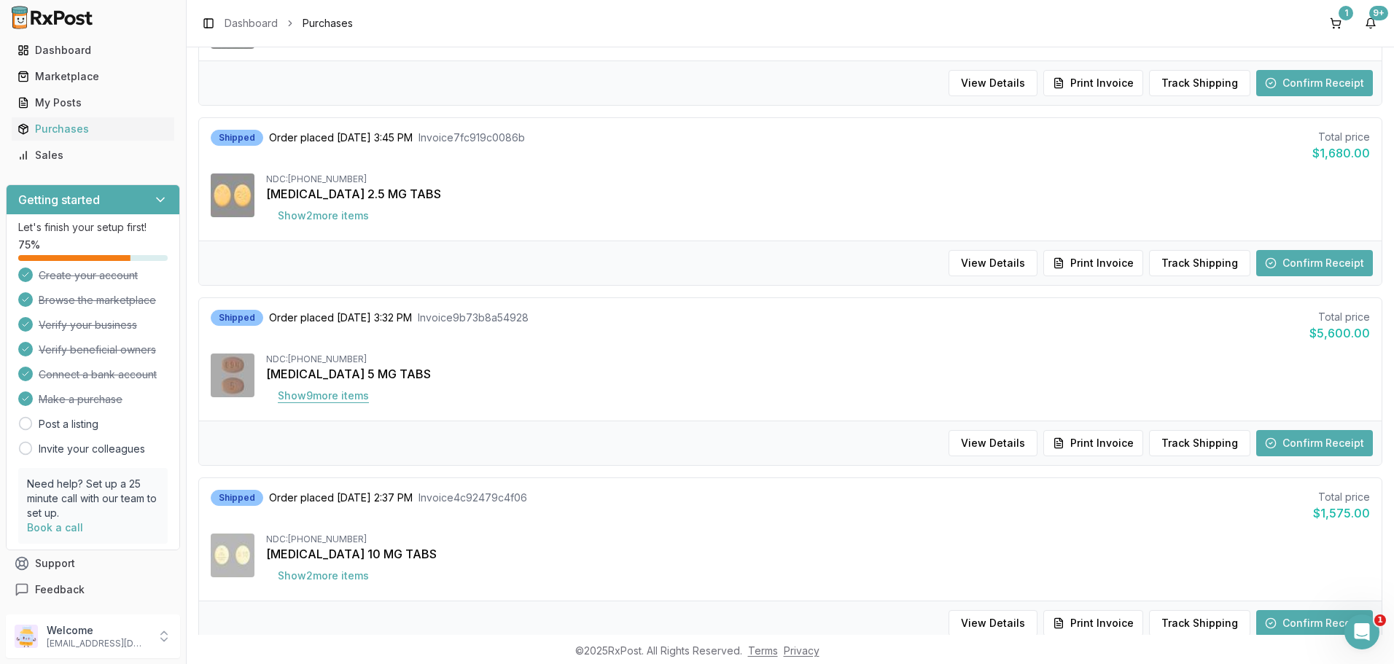
click at [335, 401] on button "Show 9 more item s" at bounding box center [323, 396] width 114 height 26
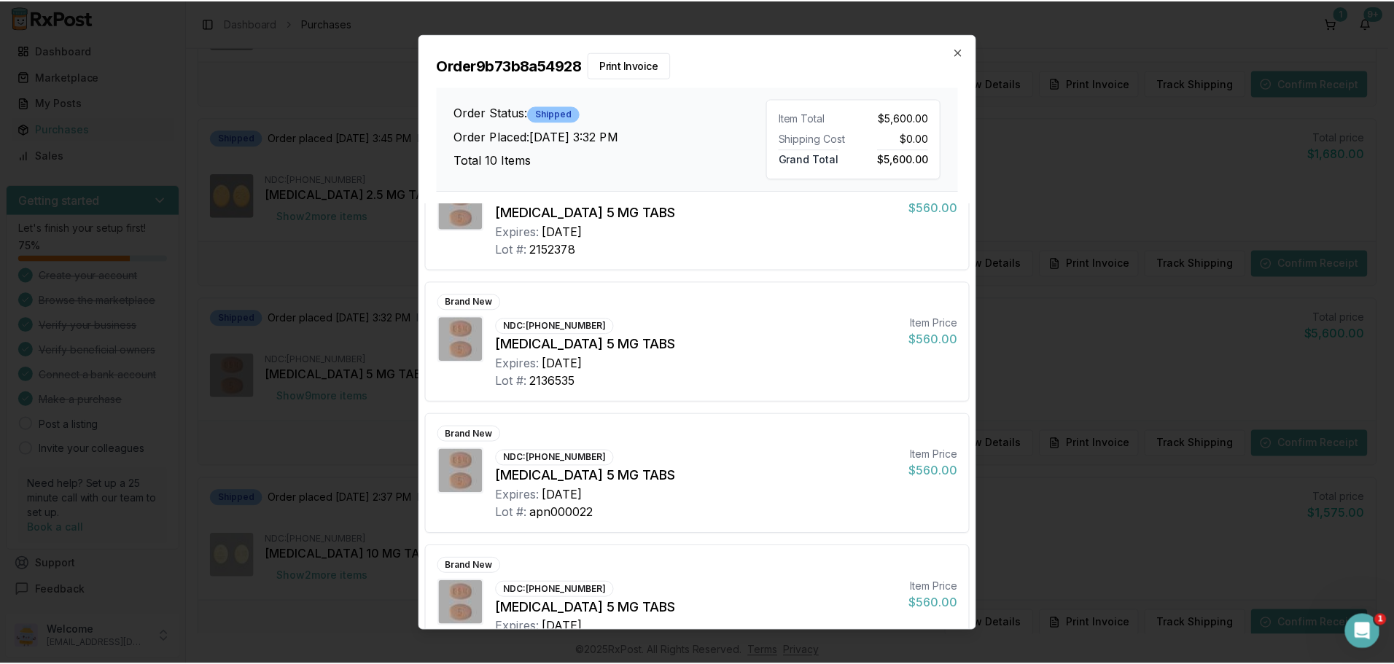
scroll to position [892, 0]
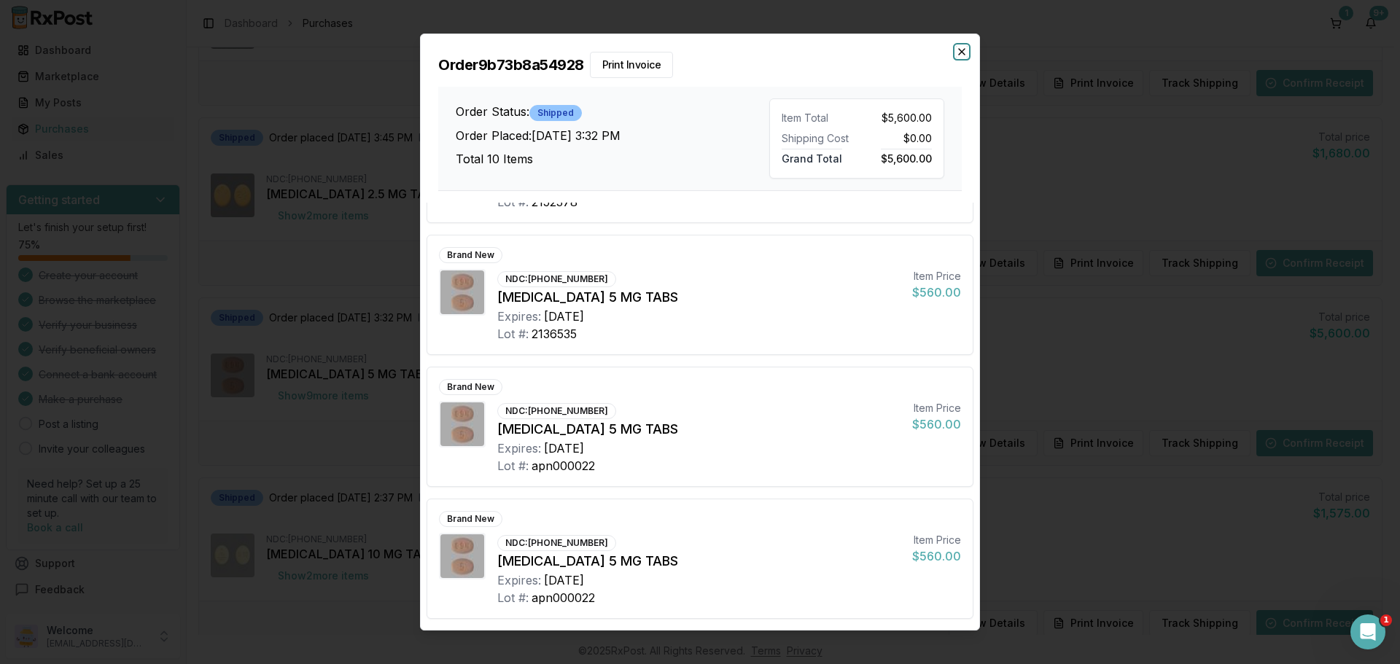
click at [959, 47] on icon "button" at bounding box center [962, 52] width 12 height 12
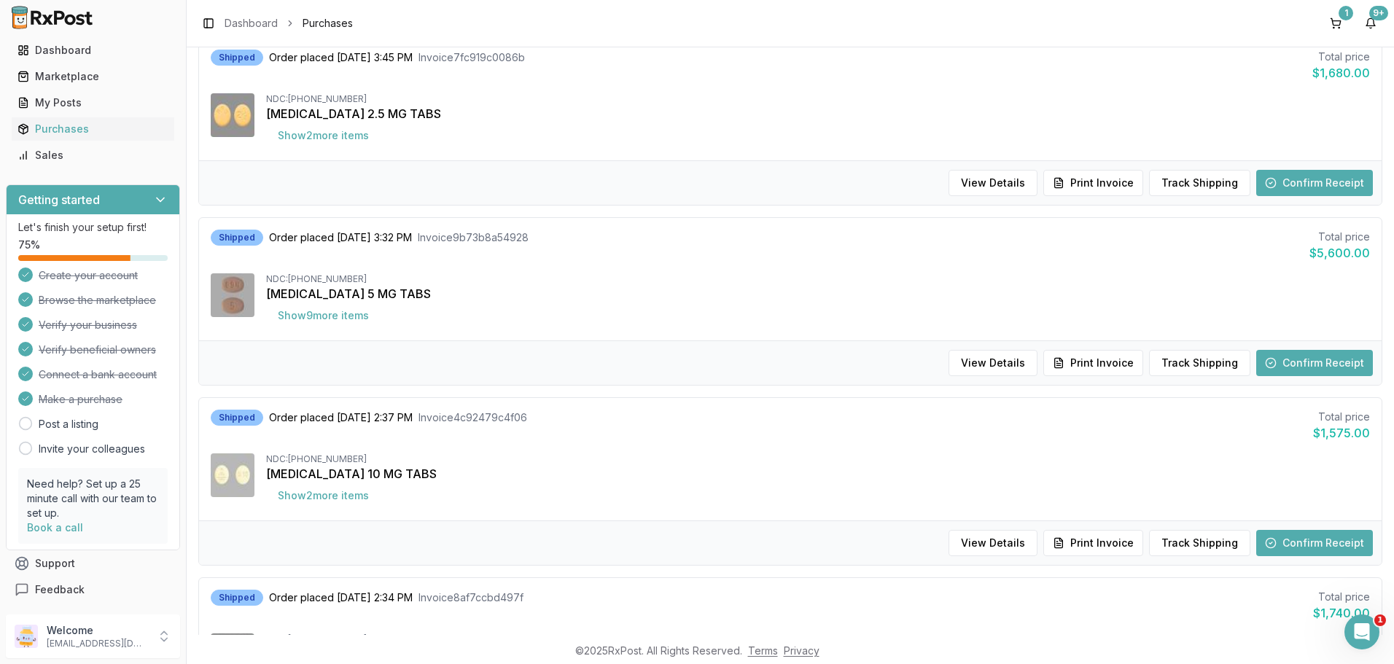
scroll to position [1093, 0]
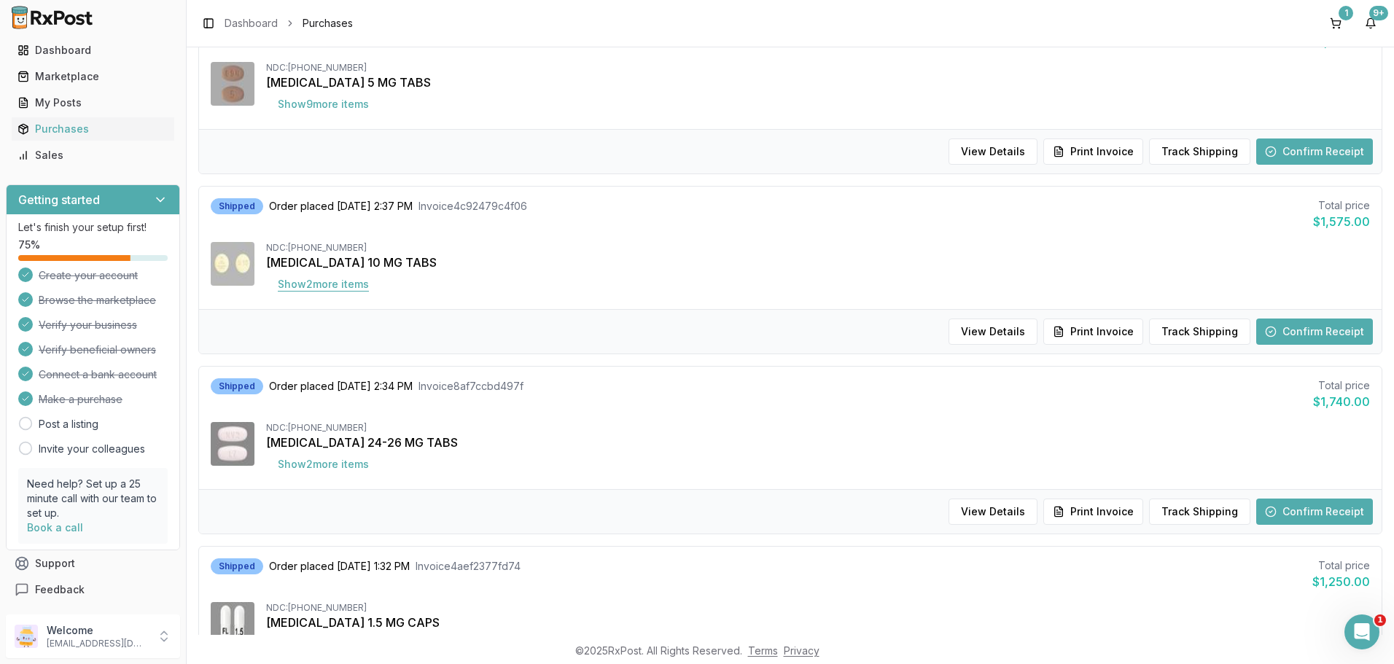
click at [343, 286] on button "Show 2 more item s" at bounding box center [323, 284] width 114 height 26
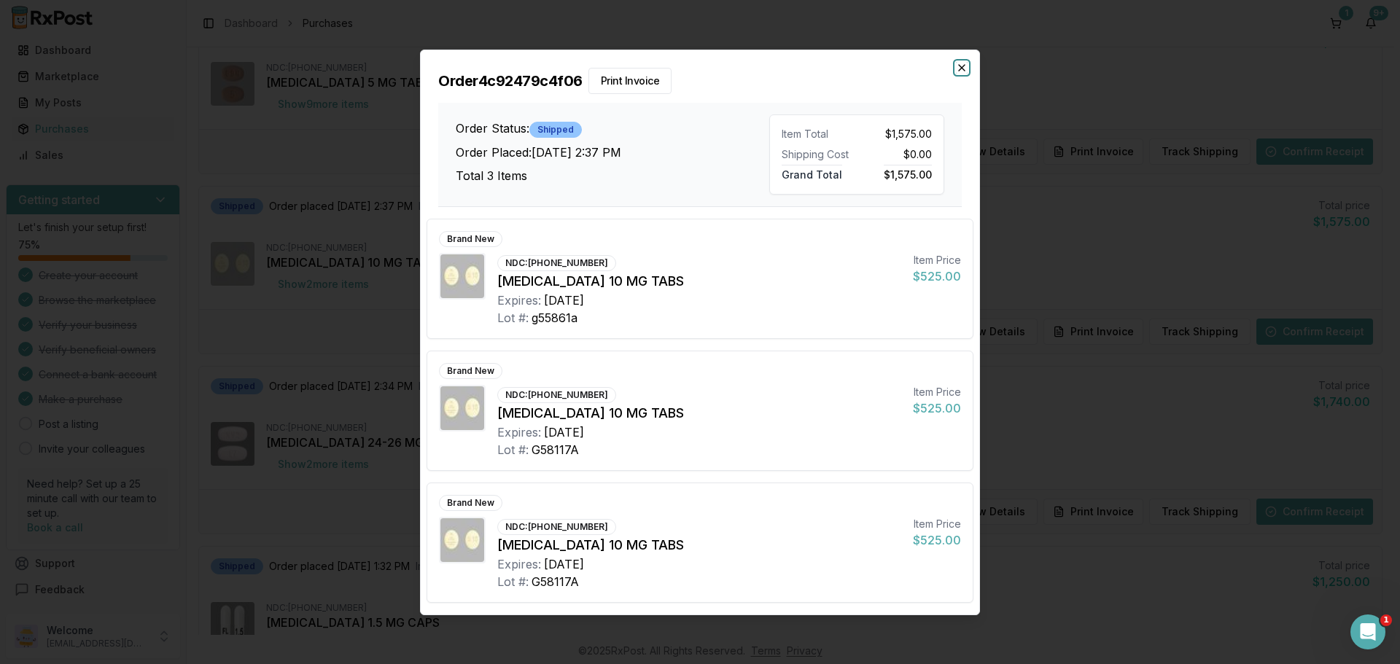
click at [959, 62] on icon "button" at bounding box center [962, 68] width 12 height 12
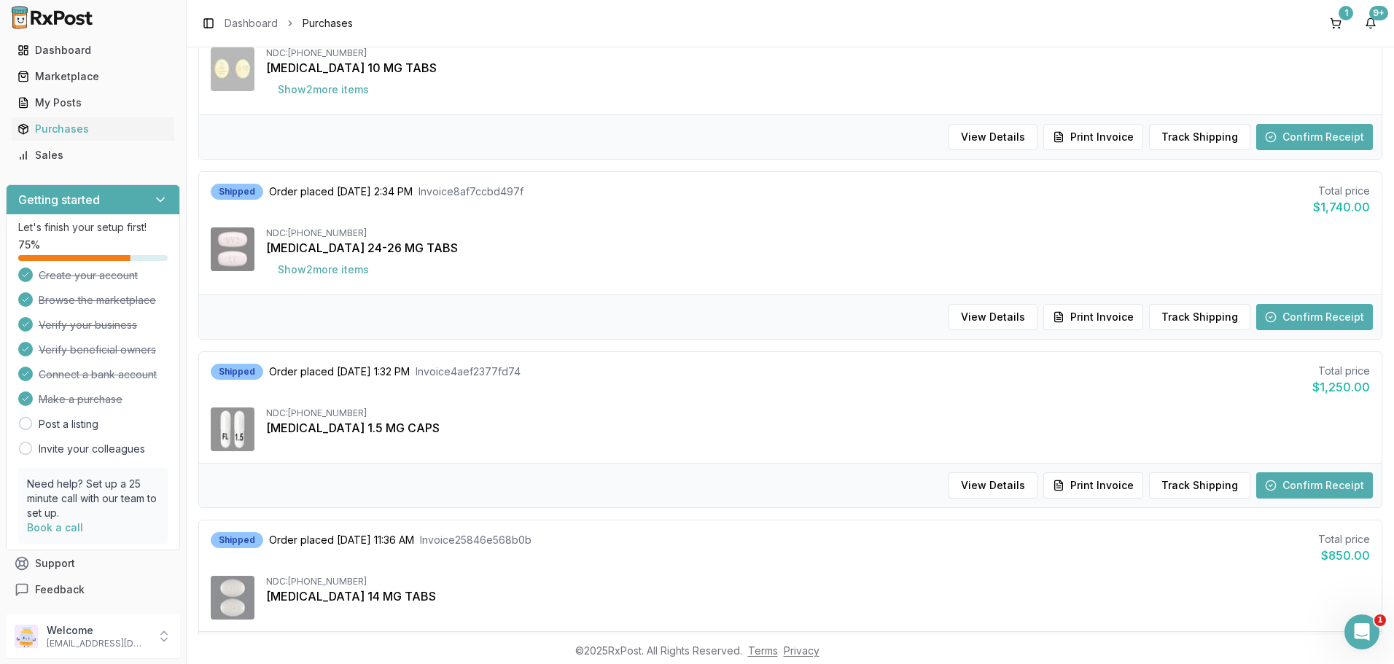
scroll to position [1312, 0]
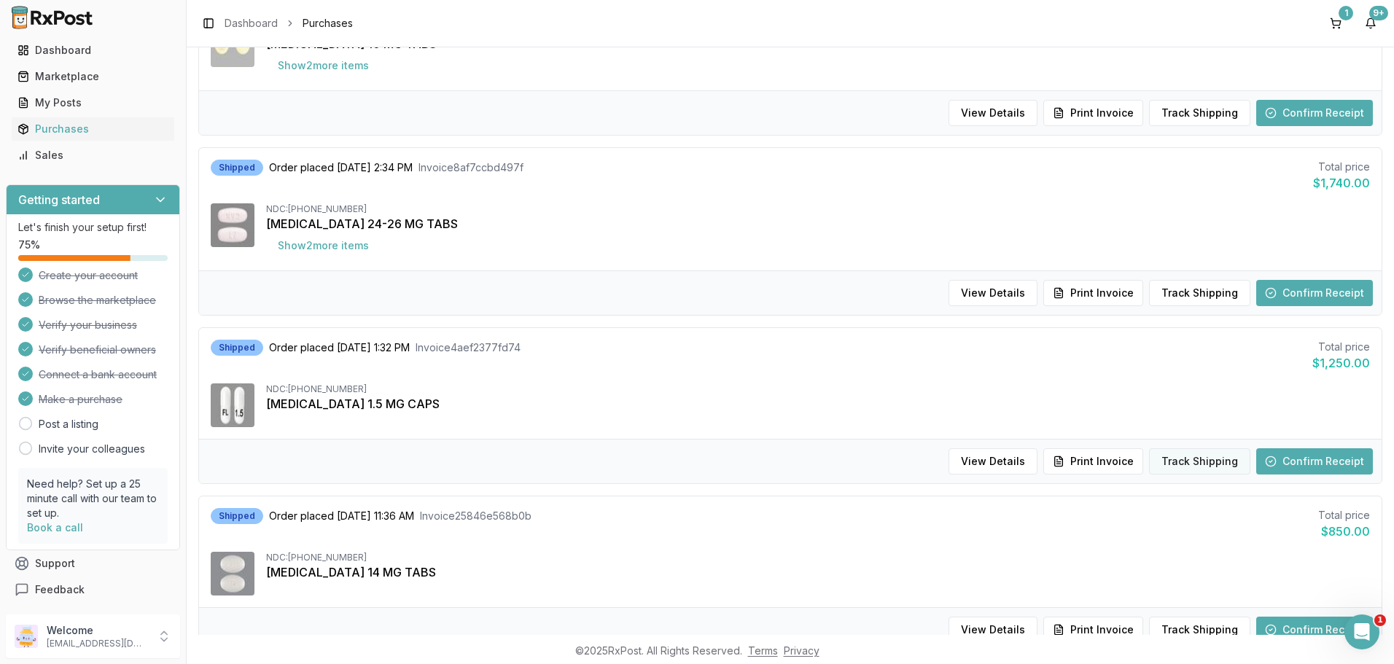
click at [1199, 460] on button "Track Shipping" at bounding box center [1199, 461] width 101 height 26
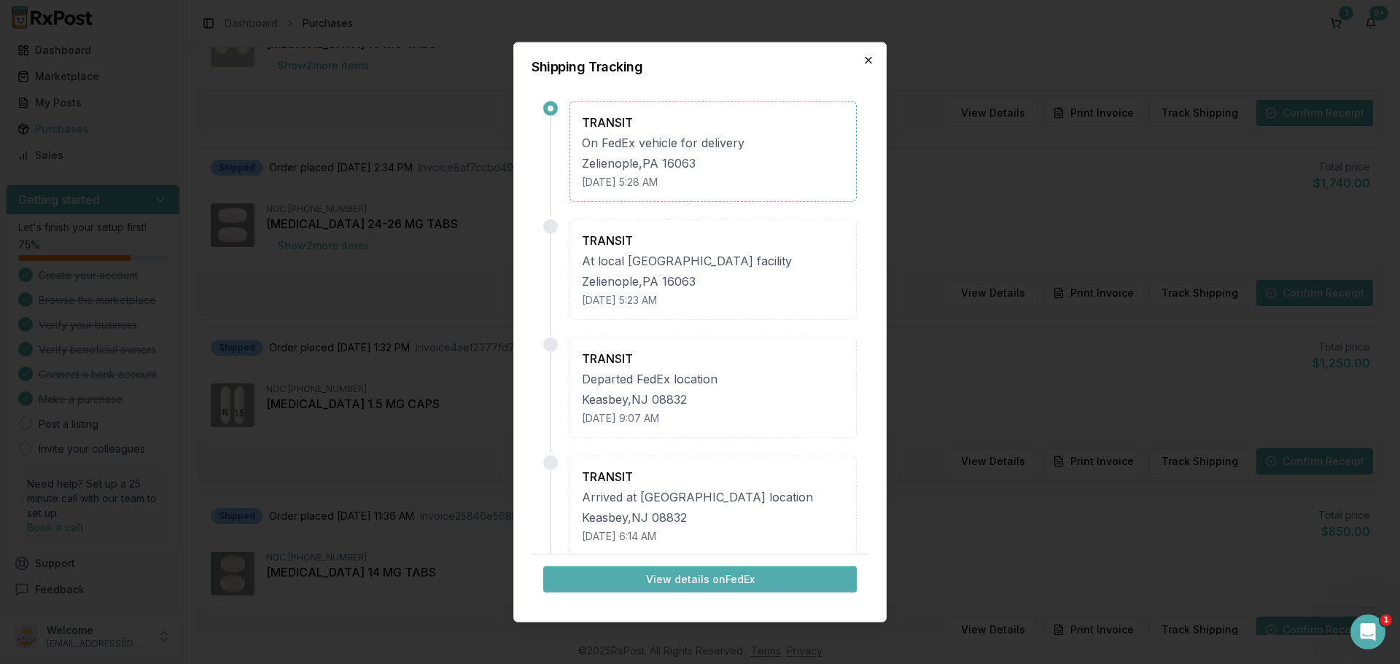
click at [865, 57] on icon "button" at bounding box center [868, 60] width 12 height 12
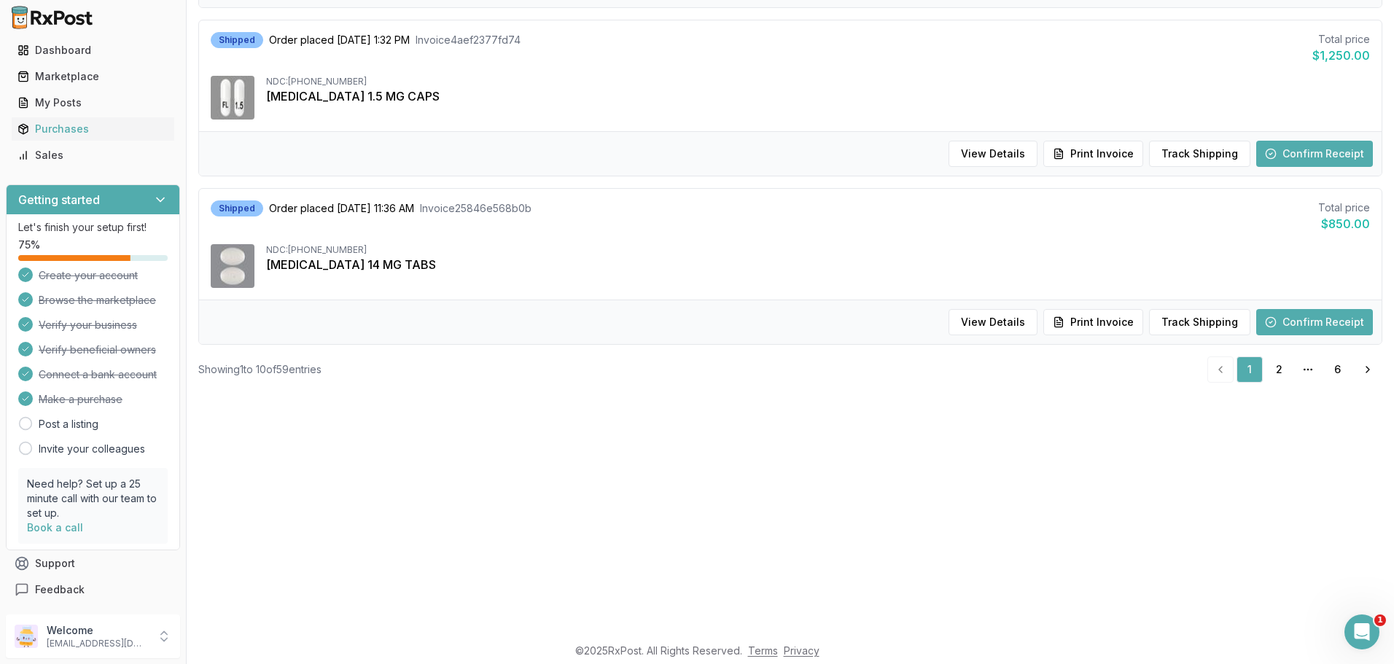
scroll to position [219, 0]
click at [1271, 370] on link "2" at bounding box center [1279, 368] width 26 height 26
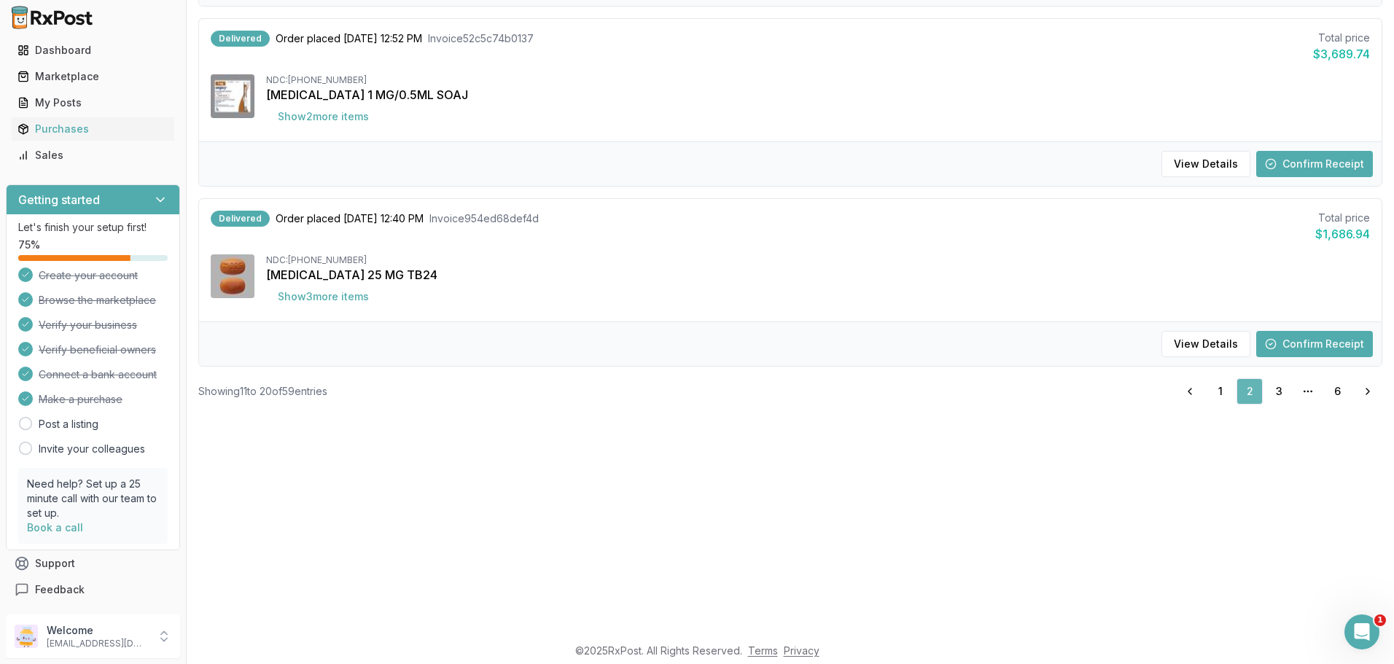
scroll to position [52, 0]
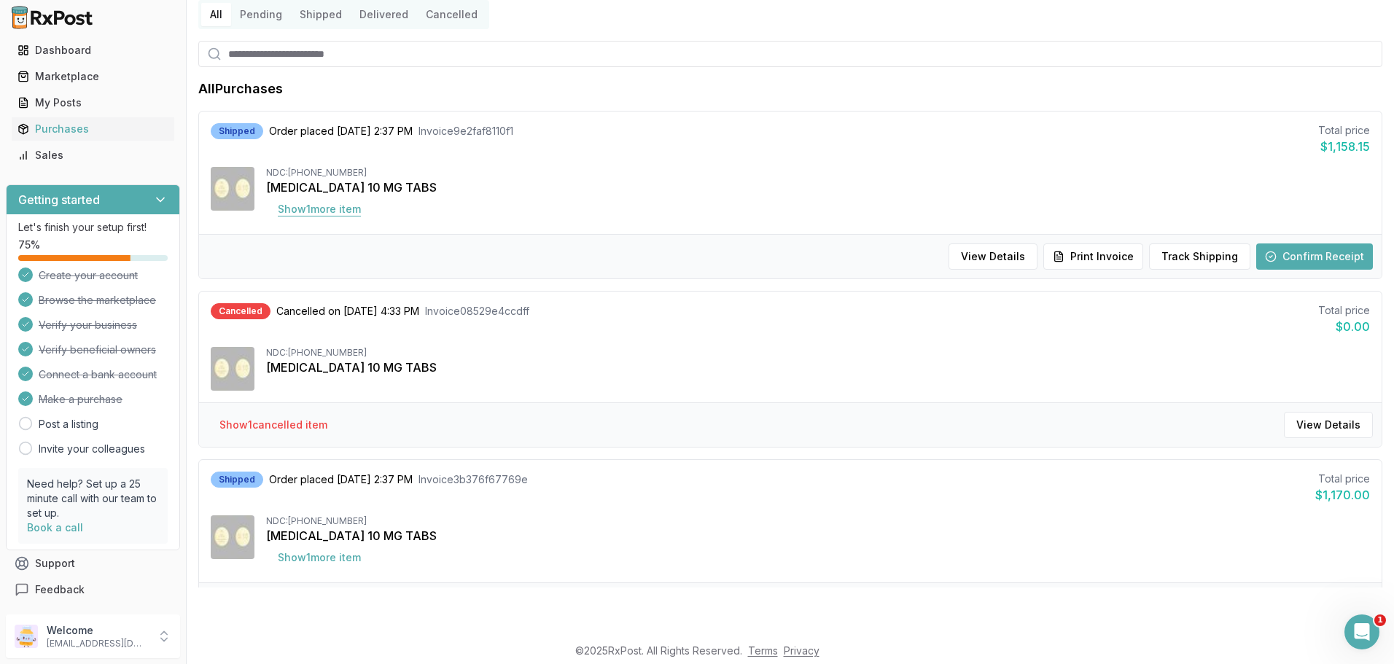
click at [332, 210] on button "Show 1 more item" at bounding box center [319, 209] width 106 height 26
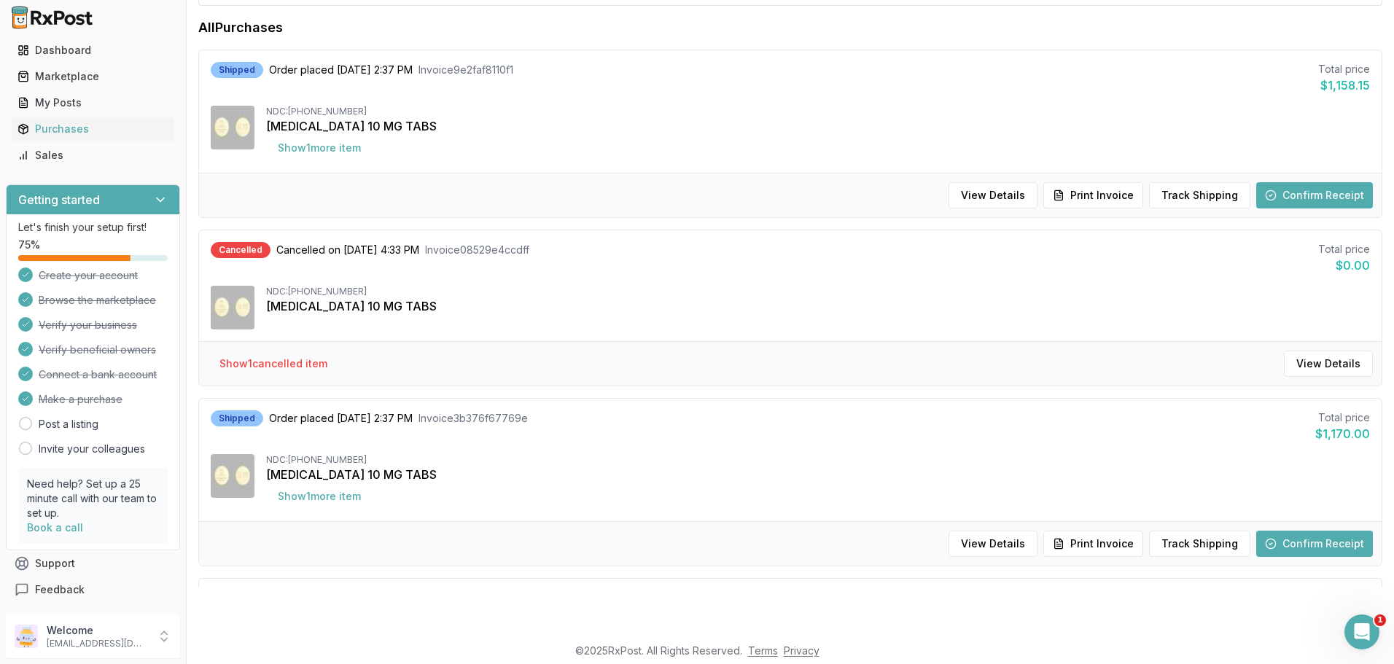
scroll to position [198, 0]
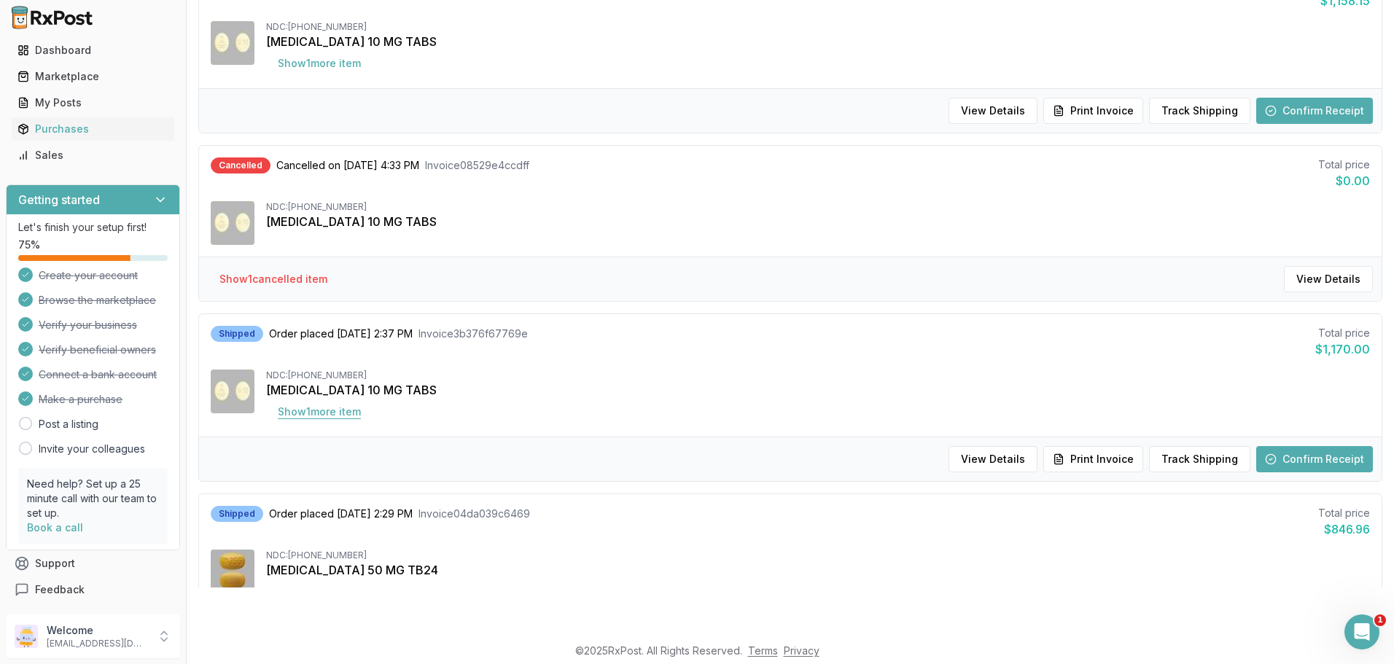
click at [343, 412] on button "Show 1 more item" at bounding box center [319, 412] width 106 height 26
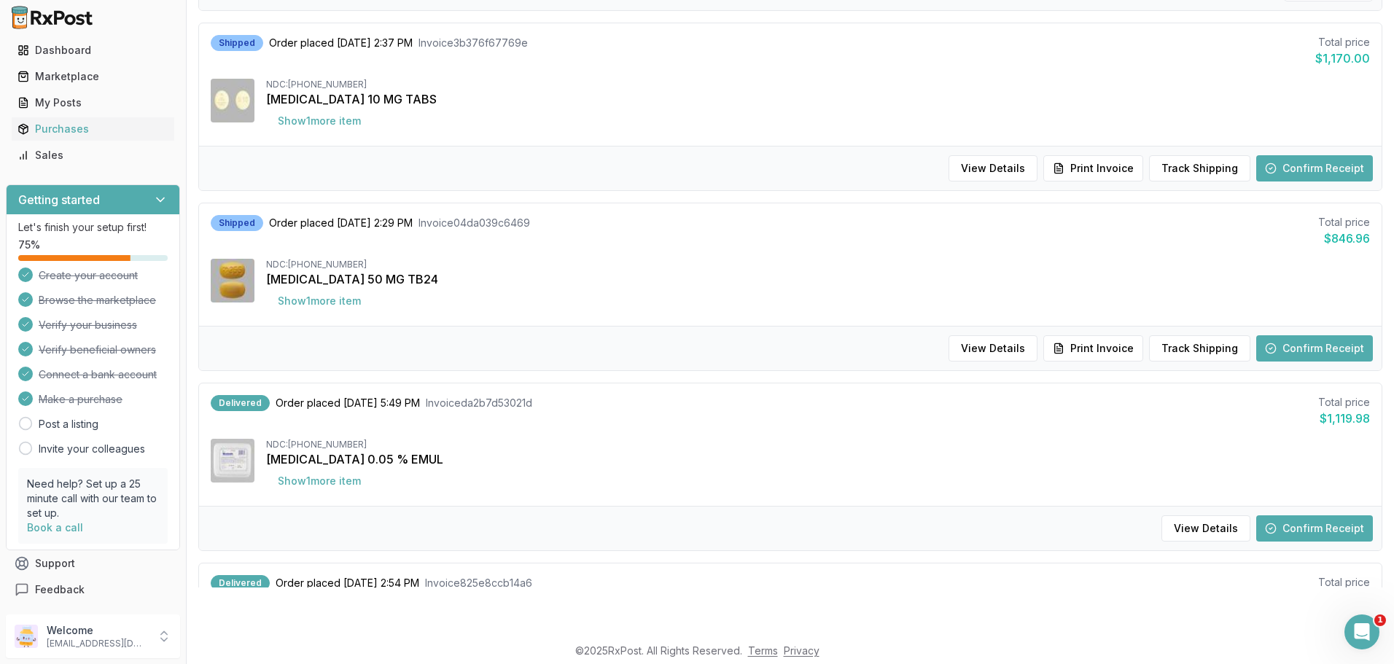
scroll to position [490, 0]
click at [320, 302] on button "Show 1 more item" at bounding box center [319, 300] width 106 height 26
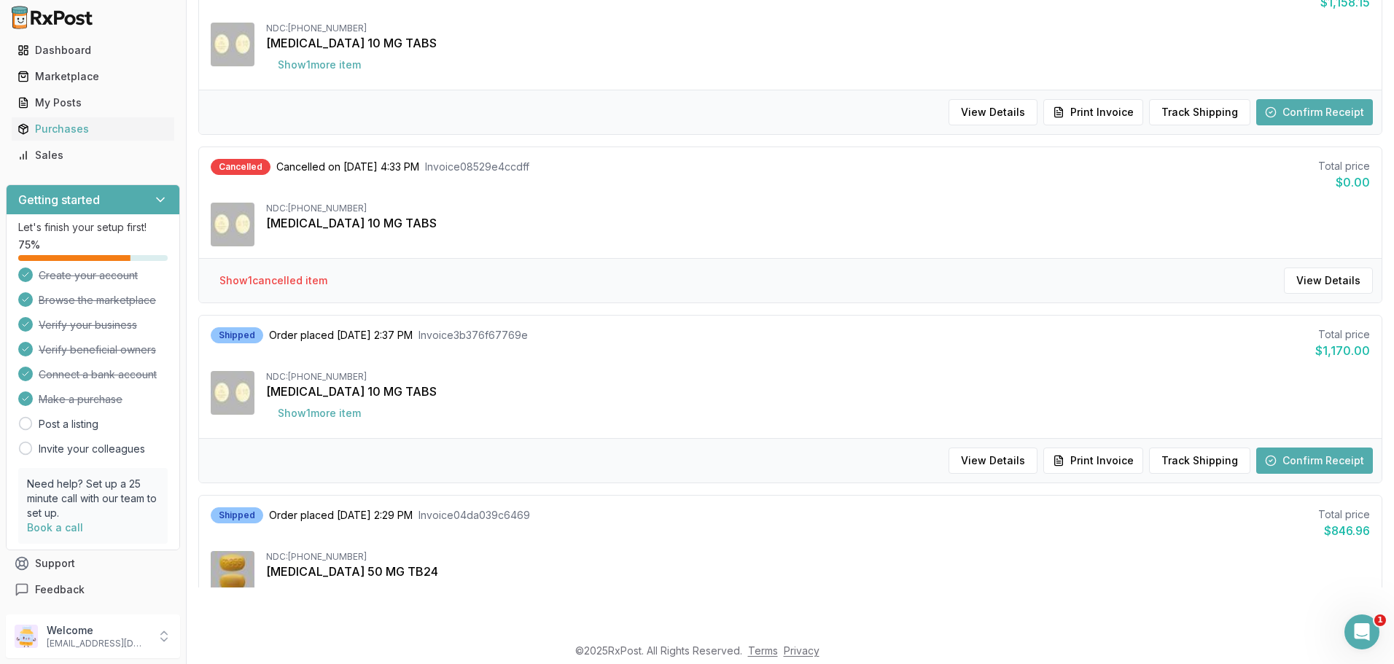
scroll to position [417, 0]
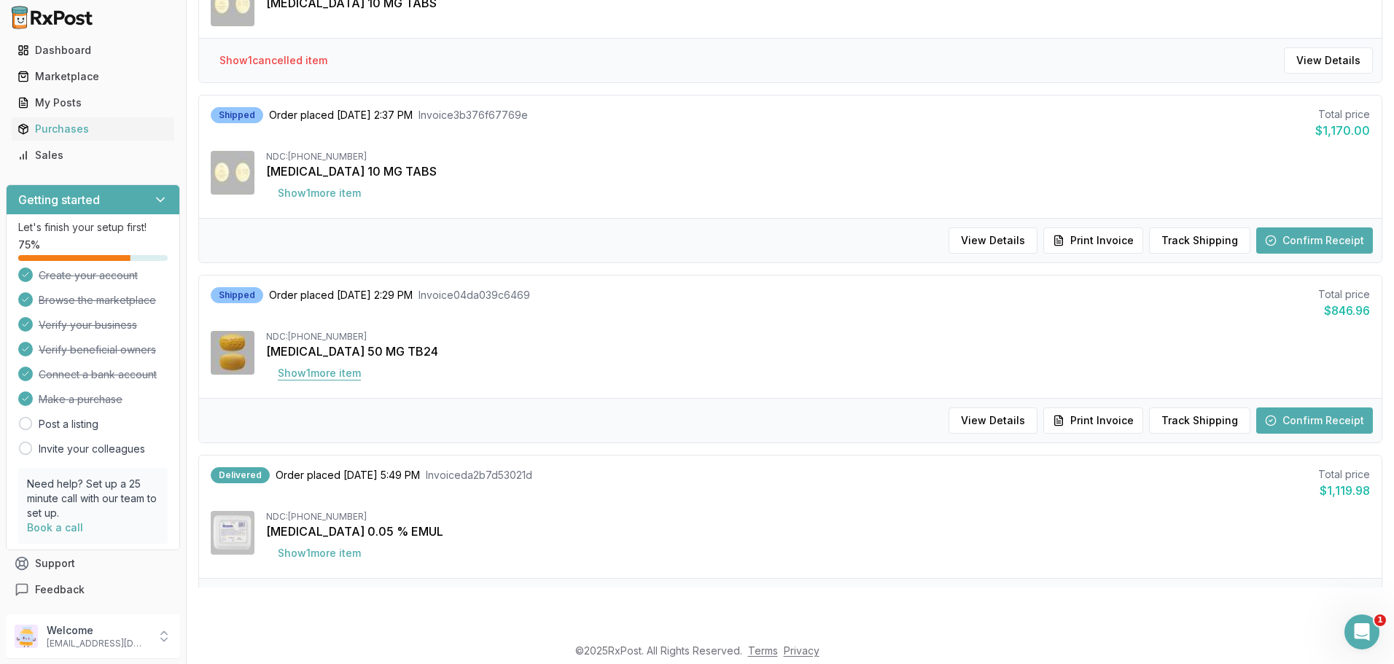
click at [338, 370] on button "Show 1 more item" at bounding box center [319, 373] width 106 height 26
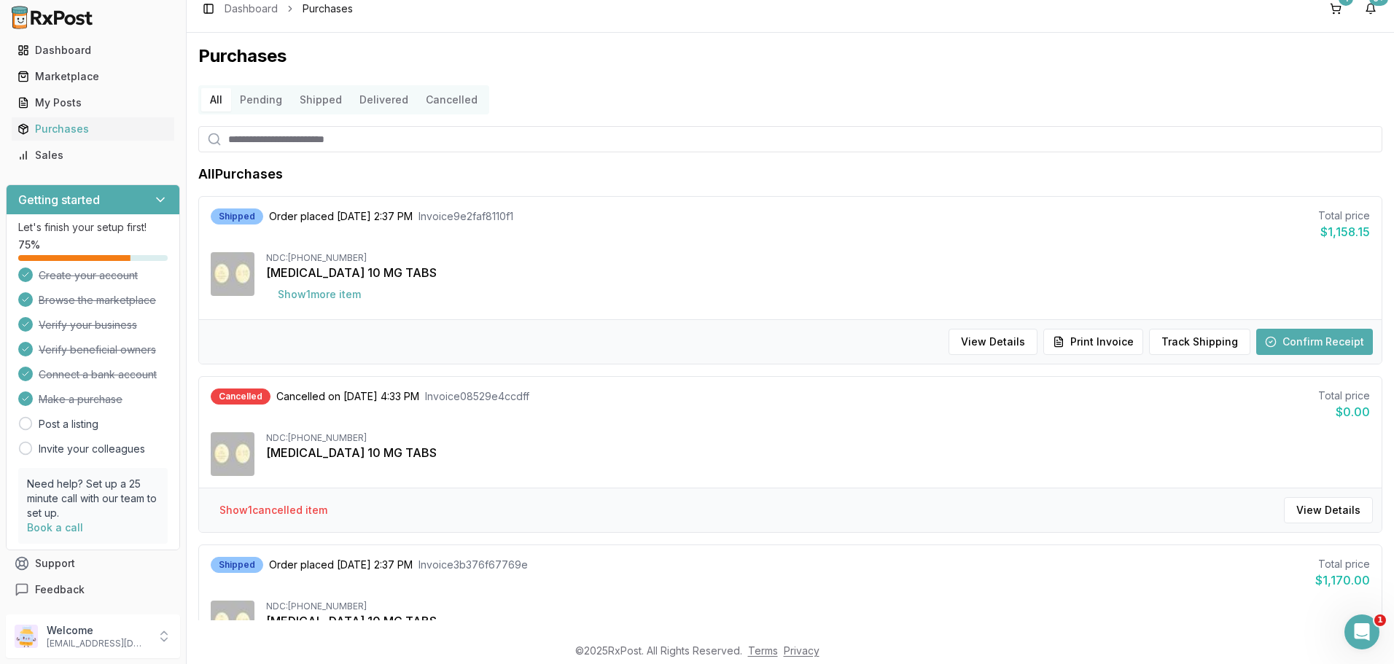
scroll to position [0, 0]
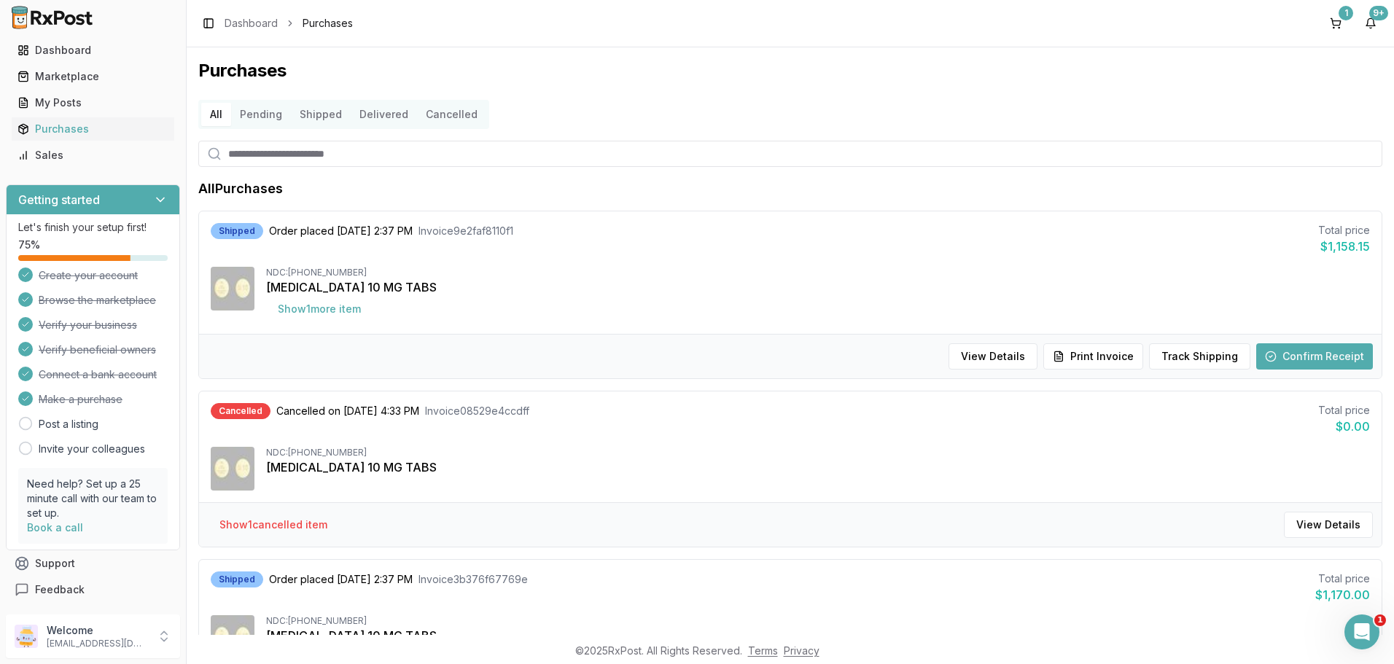
click at [373, 113] on button "Delivered" at bounding box center [384, 114] width 66 height 23
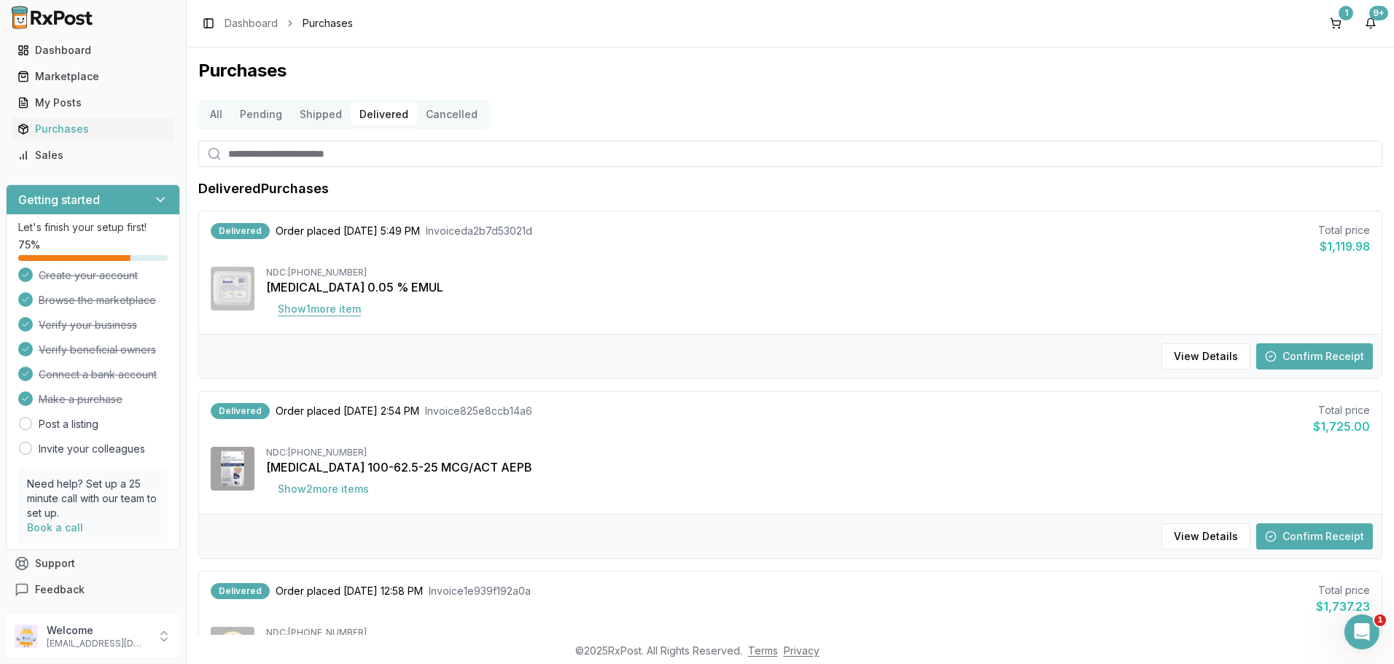
click at [321, 309] on button "Show 1 more item" at bounding box center [319, 309] width 106 height 26
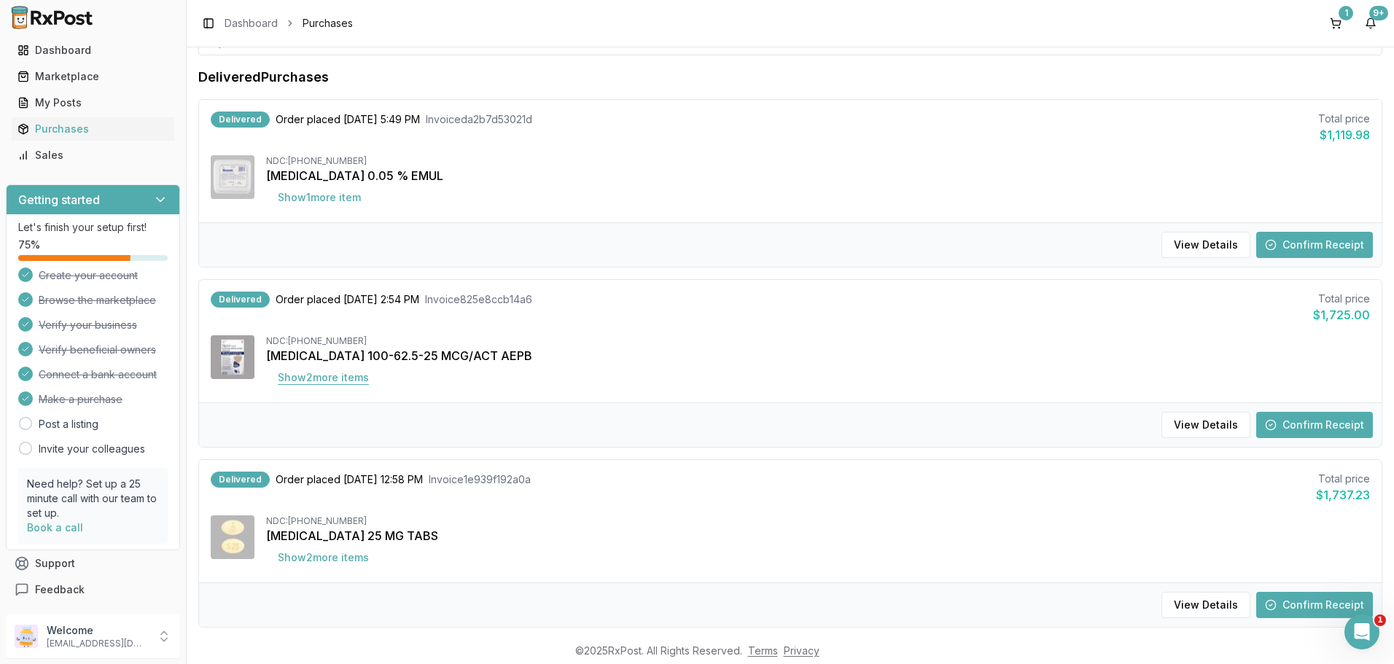
scroll to position [146, 0]
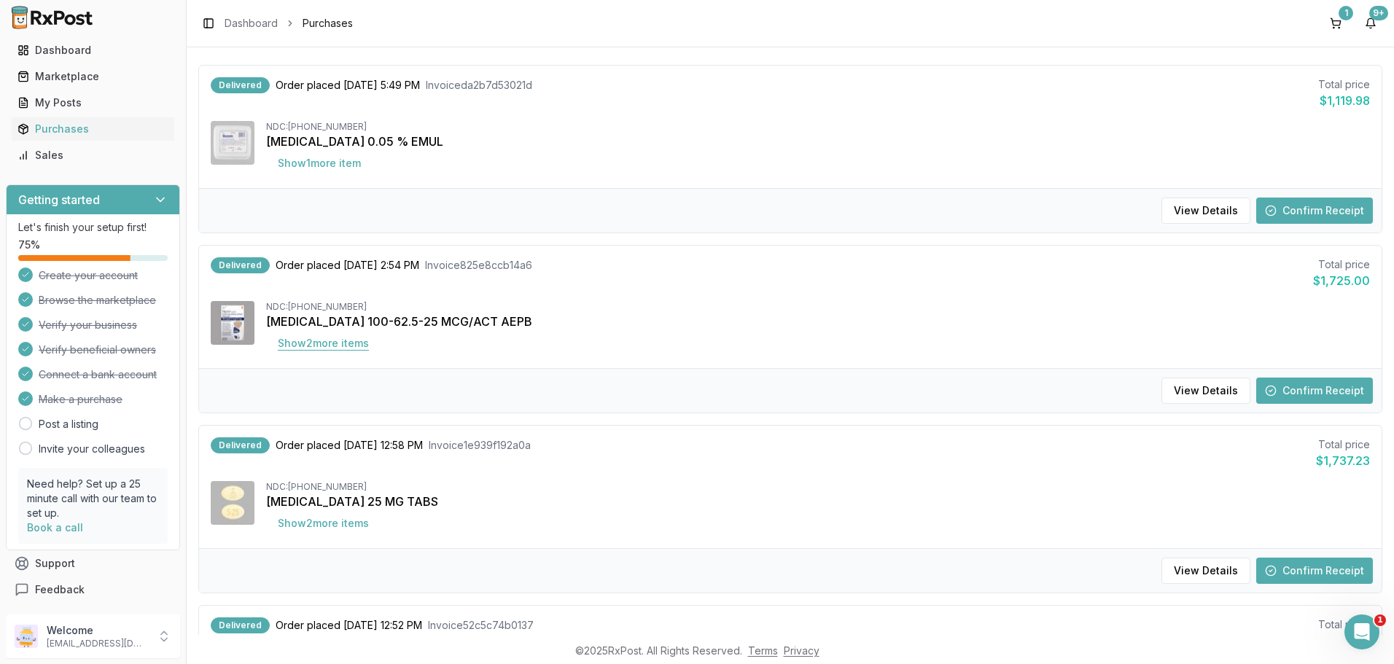
click at [327, 343] on button "Show 2 more item s" at bounding box center [323, 343] width 114 height 26
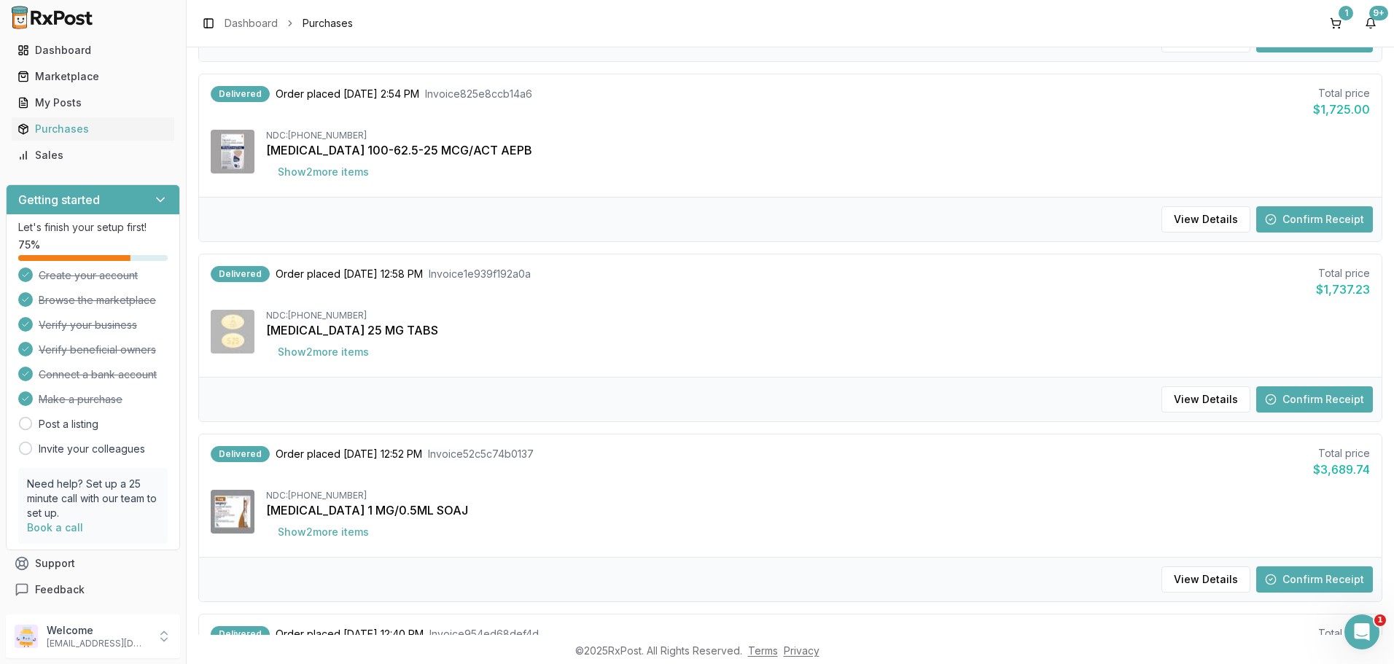
scroll to position [364, 0]
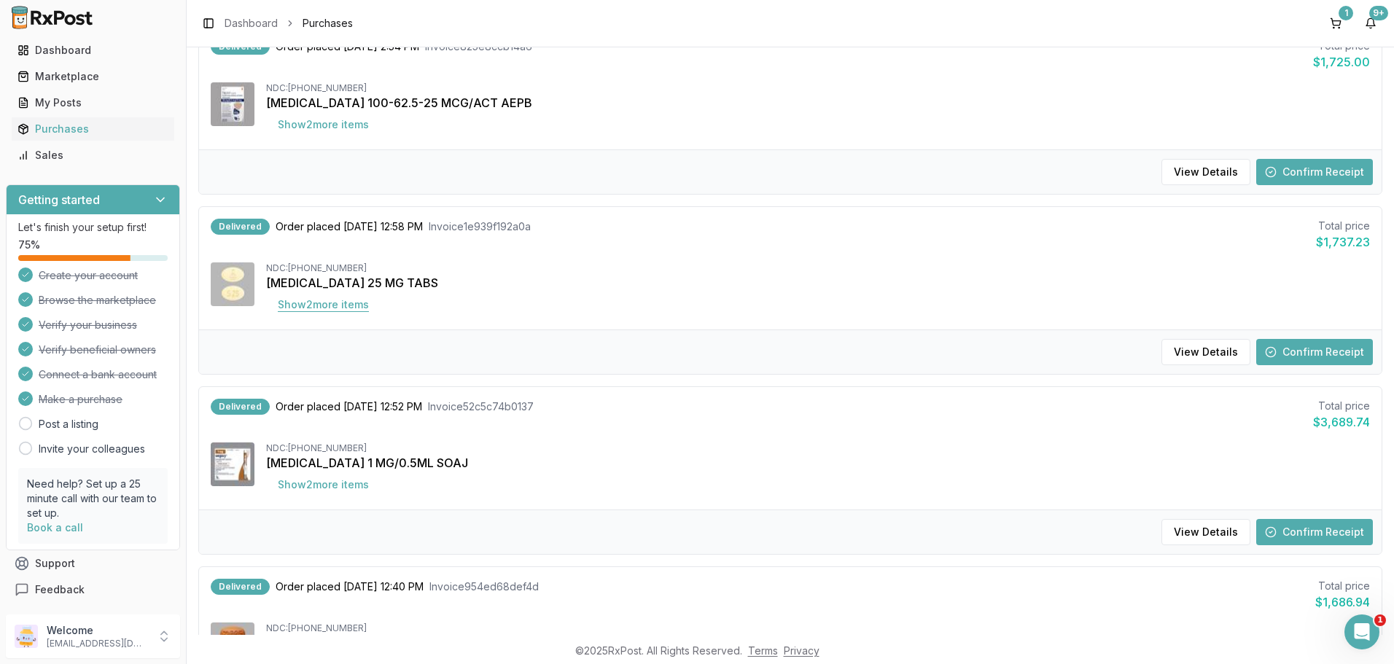
click at [326, 311] on button "Show 2 more item s" at bounding box center [323, 305] width 114 height 26
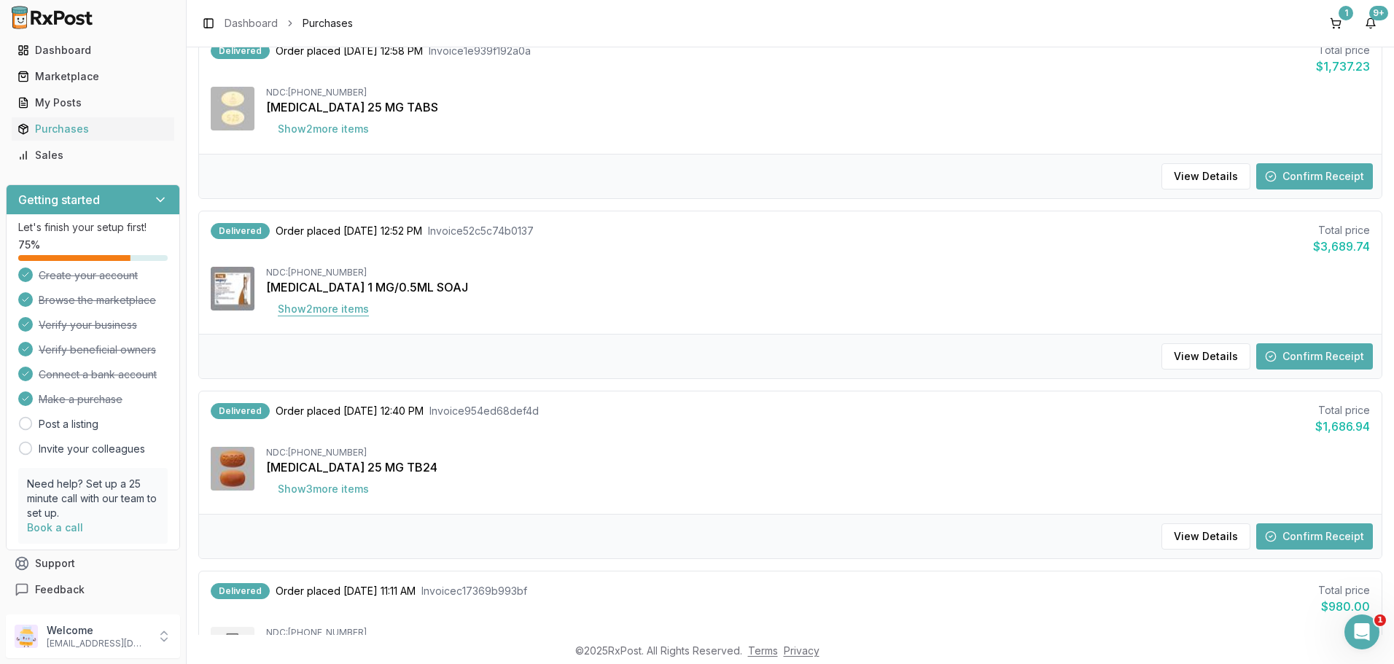
scroll to position [583, 0]
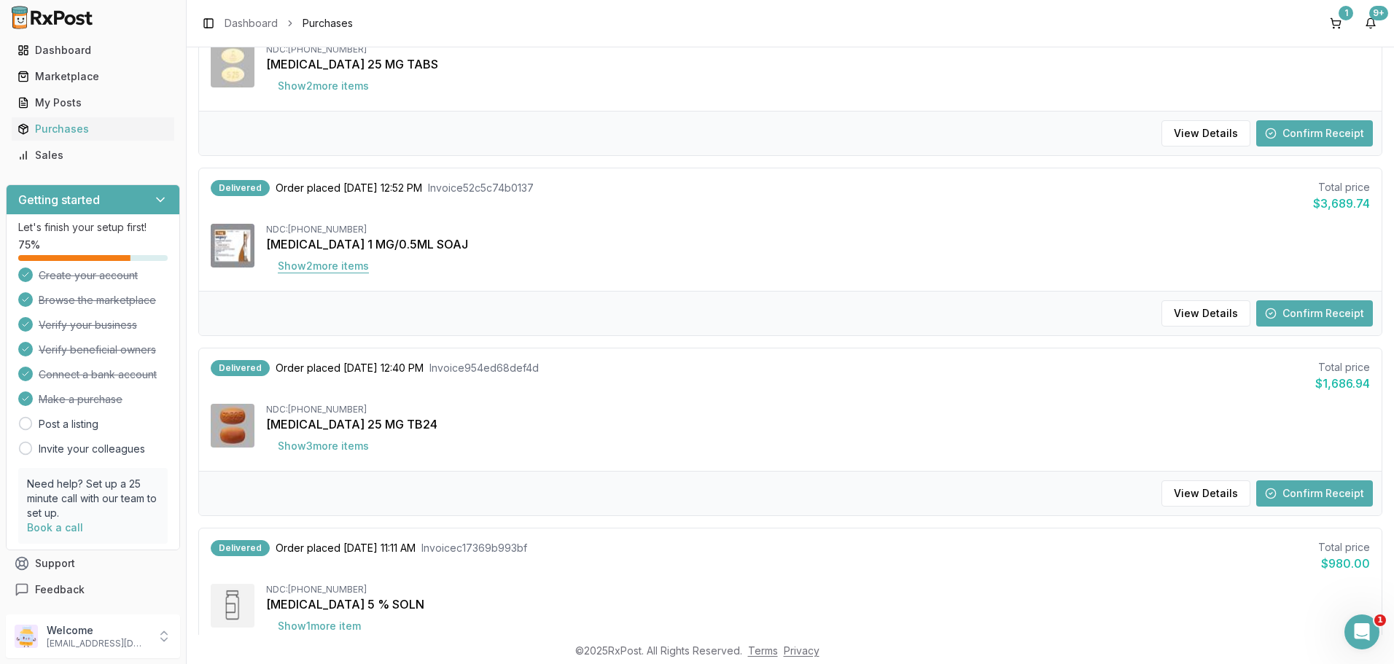
click at [331, 262] on button "Show 2 more item s" at bounding box center [323, 266] width 114 height 26
click at [316, 450] on button "Show 3 more item s" at bounding box center [323, 446] width 114 height 26
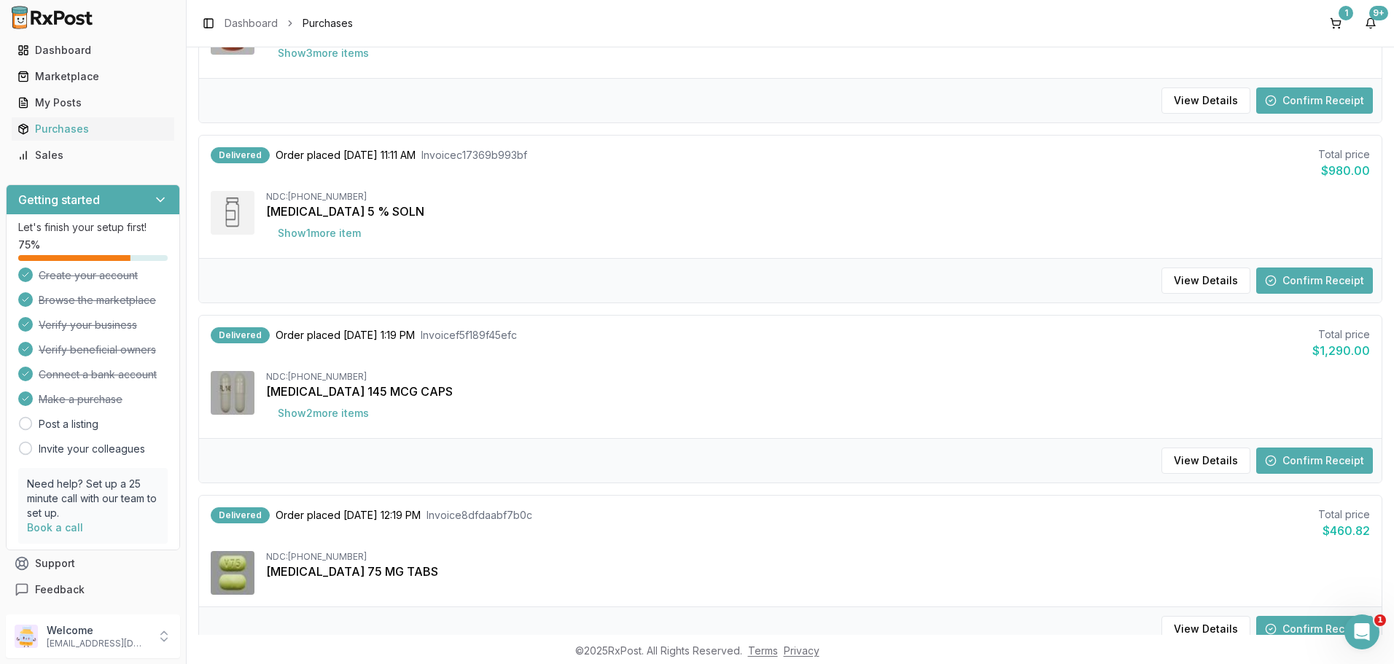
scroll to position [1021, 0]
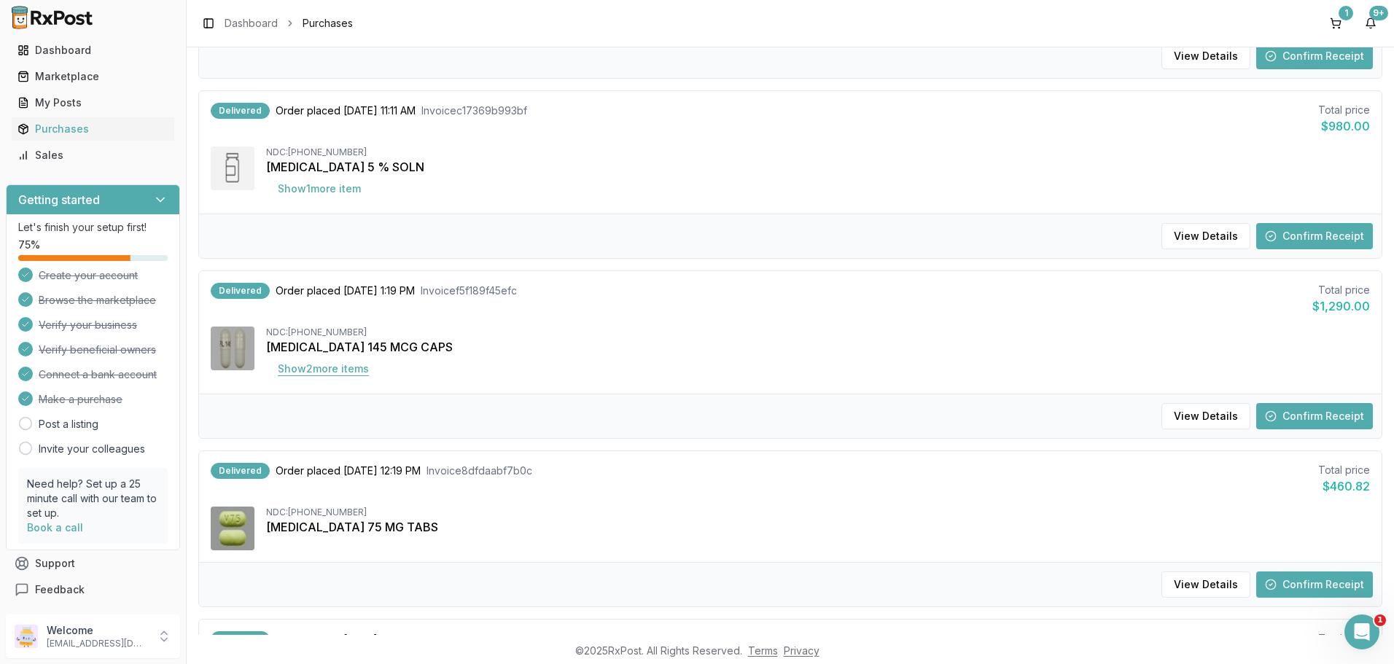
click at [343, 370] on button "Show 2 more item s" at bounding box center [323, 369] width 114 height 26
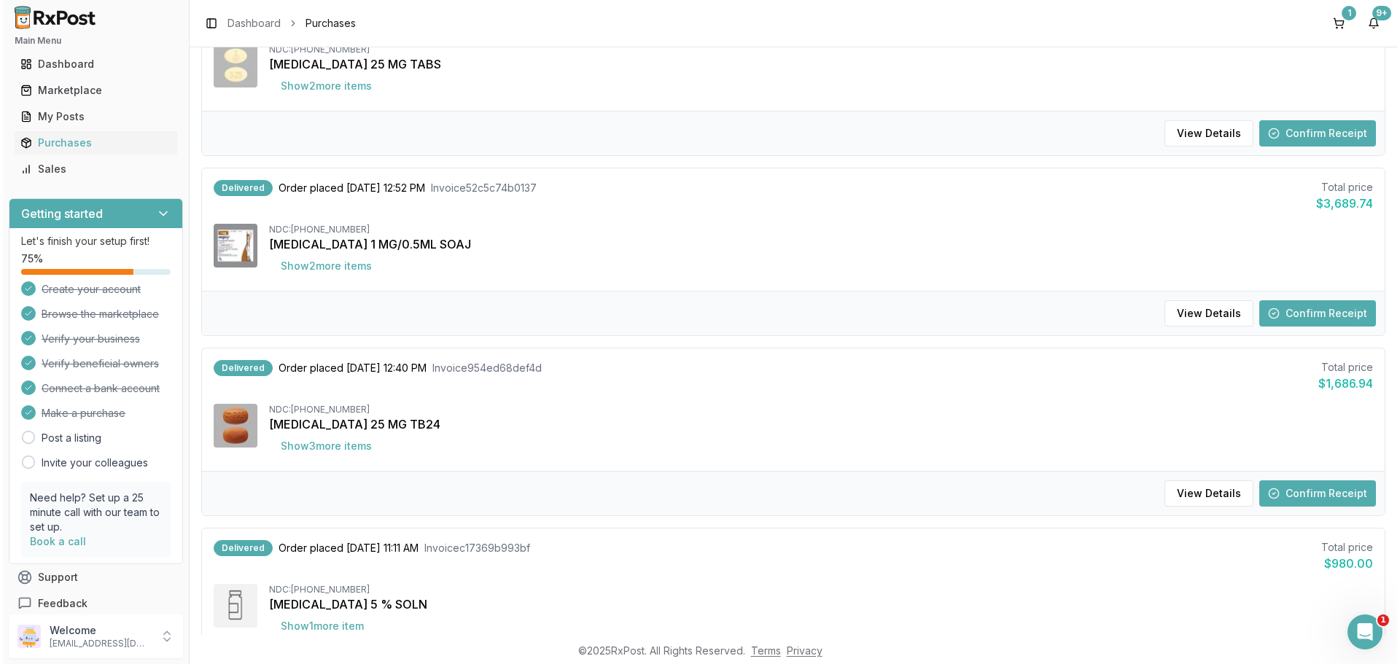
scroll to position [0, 0]
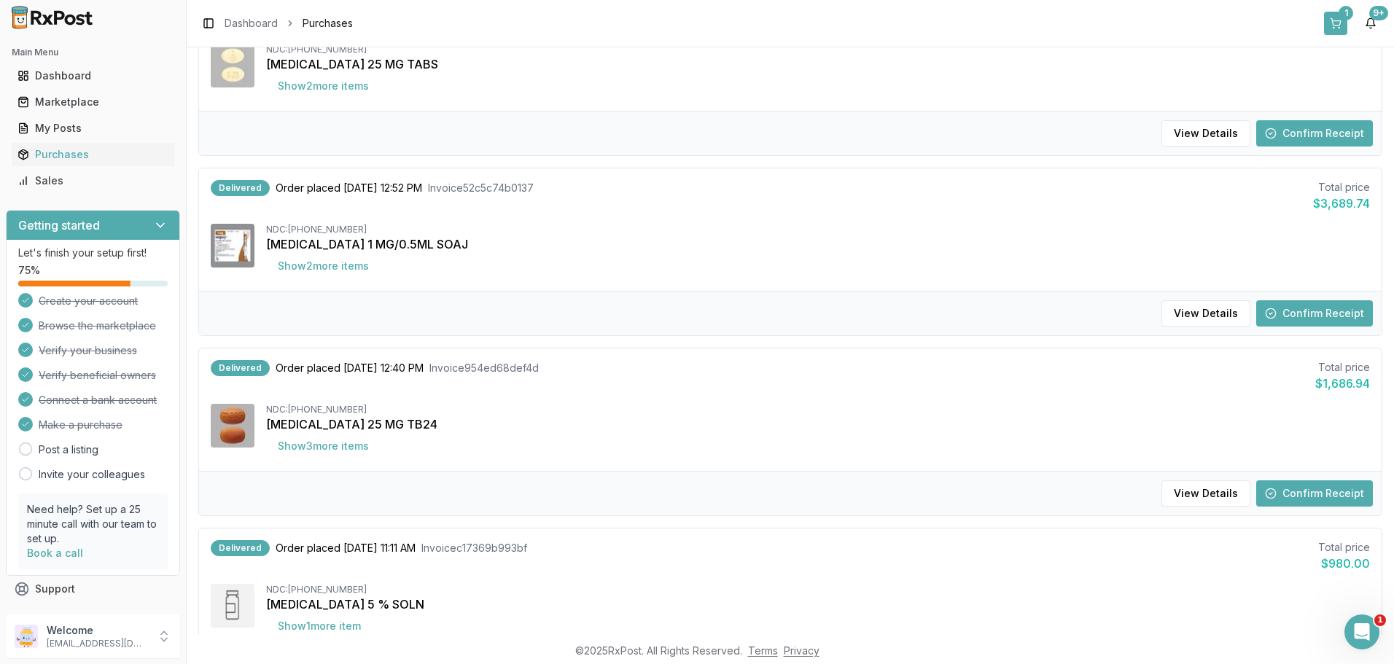
click at [1335, 14] on button "1" at bounding box center [1335, 23] width 23 height 23
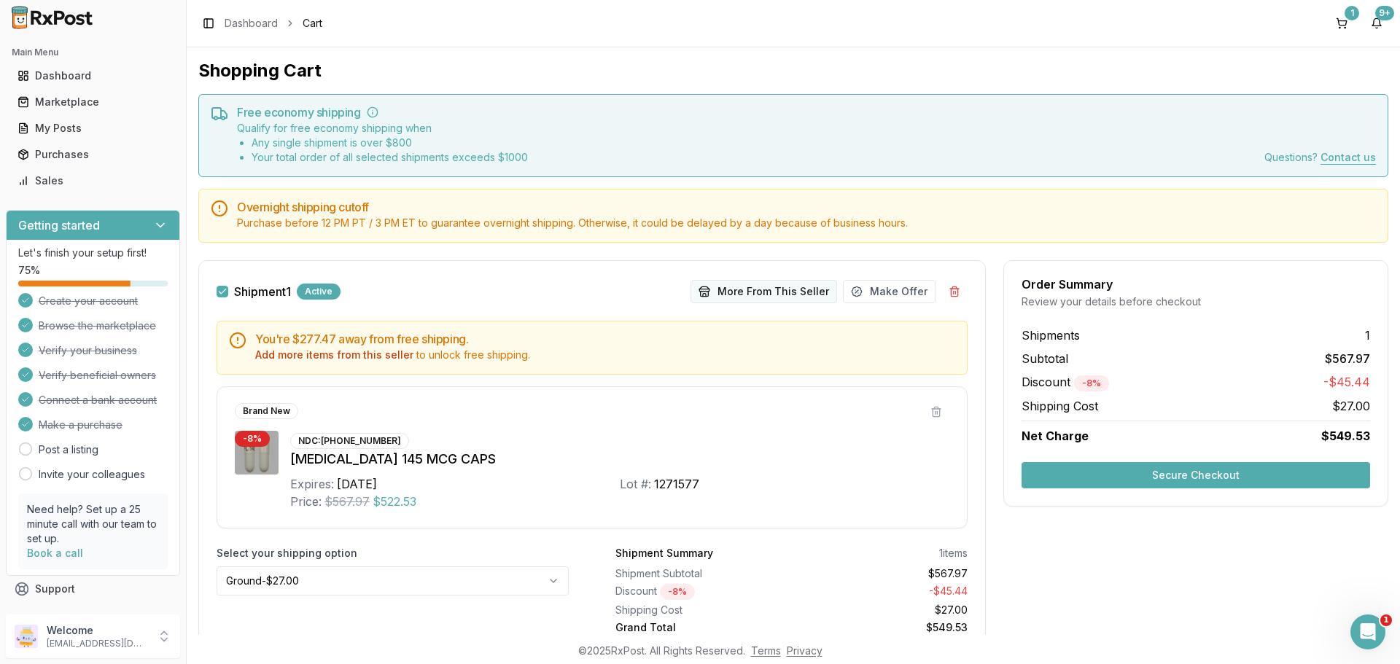
click at [770, 289] on button "More From This Seller" at bounding box center [763, 291] width 147 height 23
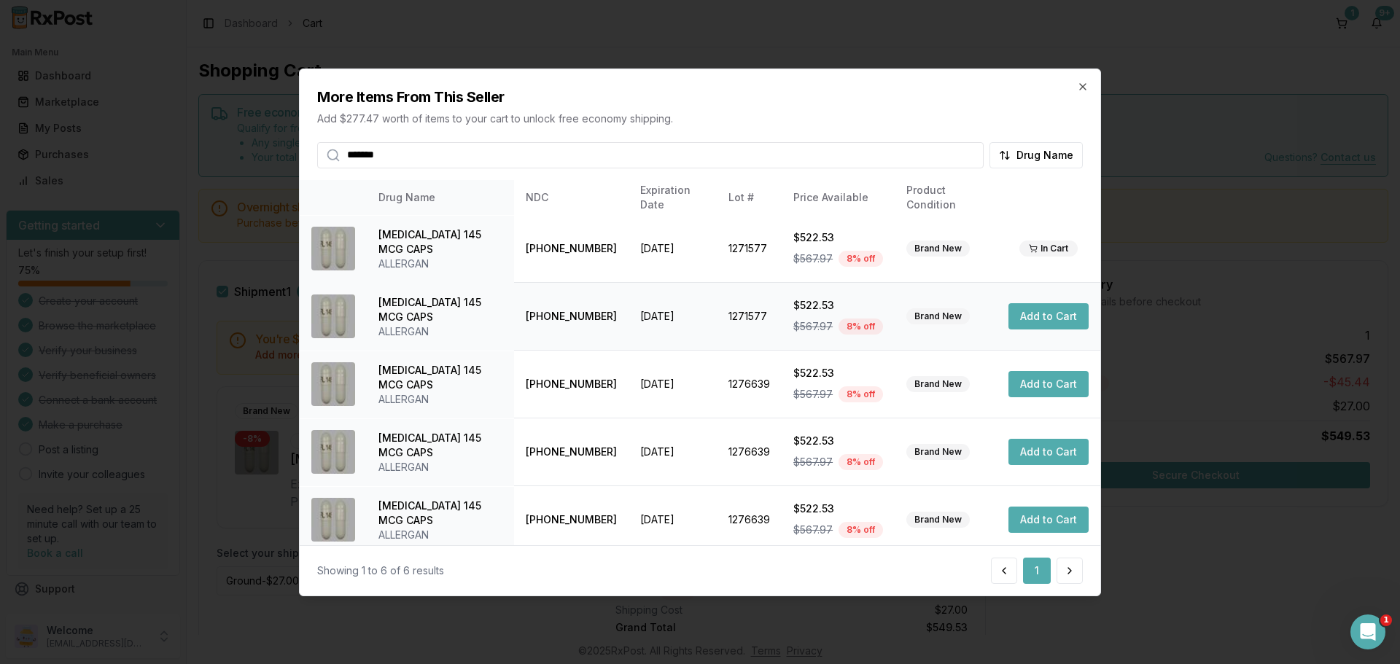
type input "*******"
click at [1049, 321] on button "Add to Cart" at bounding box center [1048, 316] width 80 height 26
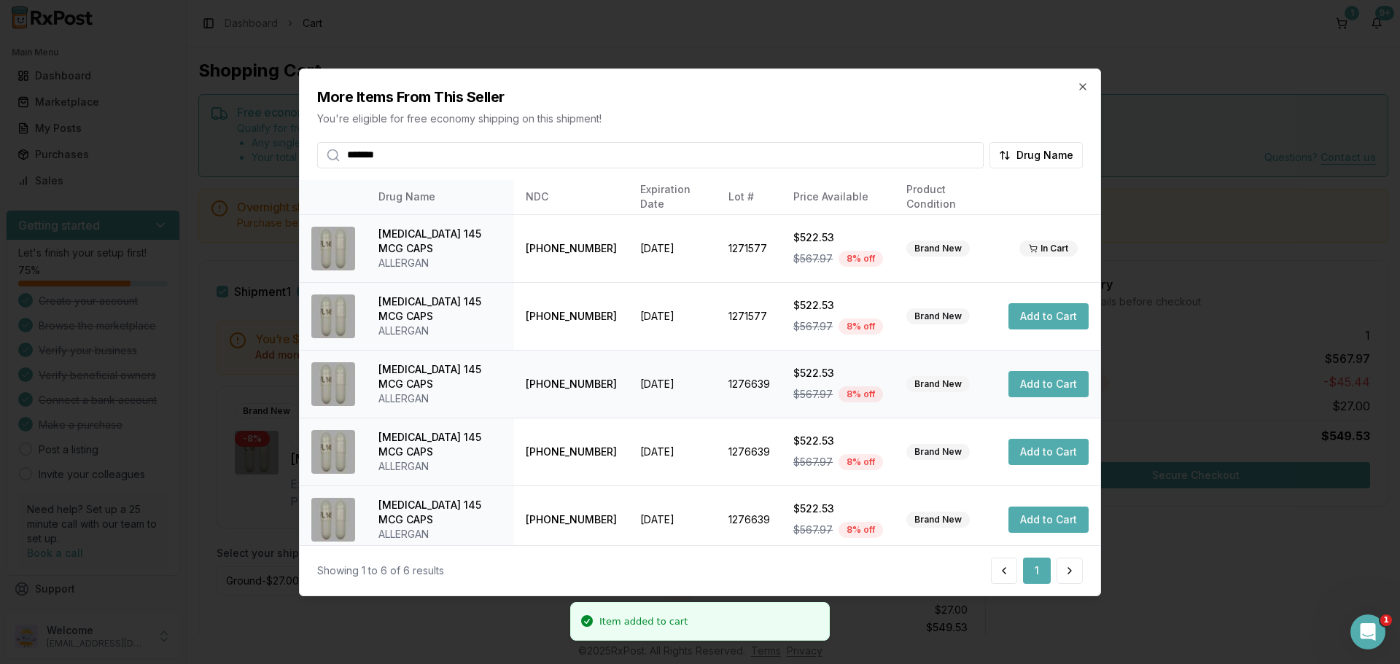
click at [1042, 381] on button "Add to Cart" at bounding box center [1048, 384] width 80 height 26
click at [1082, 90] on icon "button" at bounding box center [1083, 86] width 12 height 12
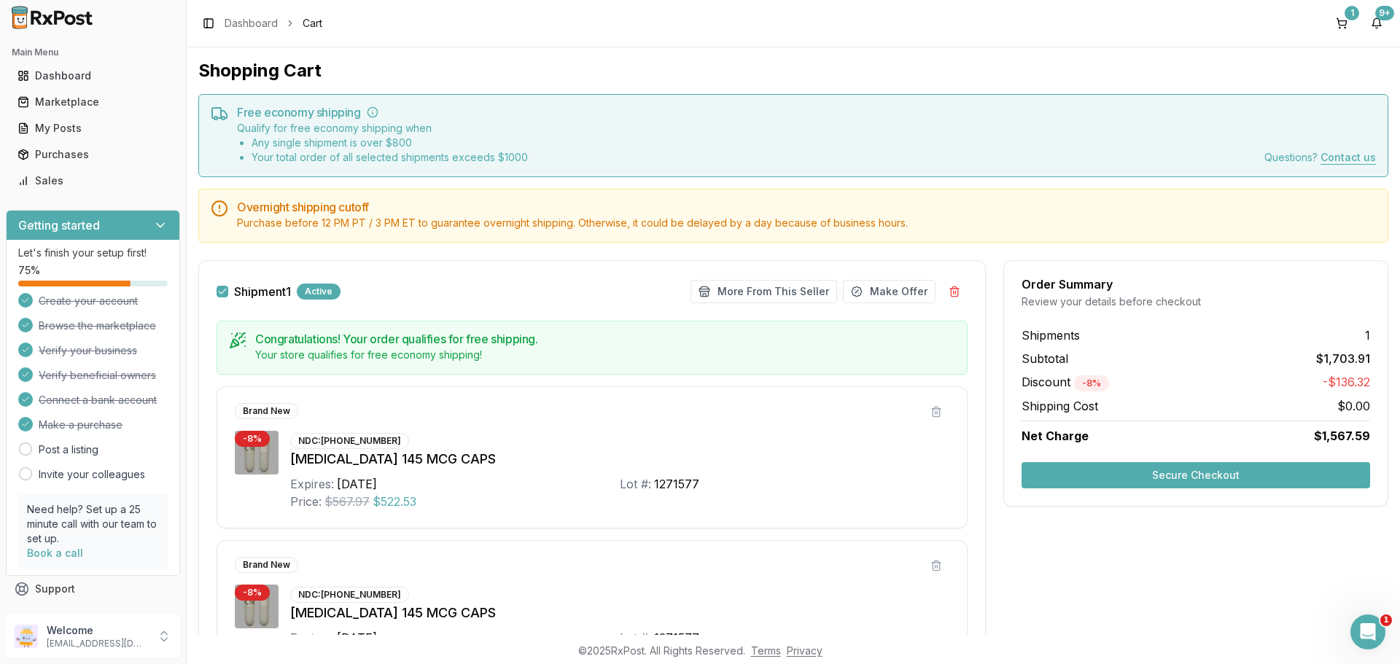
click at [1174, 468] on button "Secure Checkout" at bounding box center [1195, 475] width 348 height 26
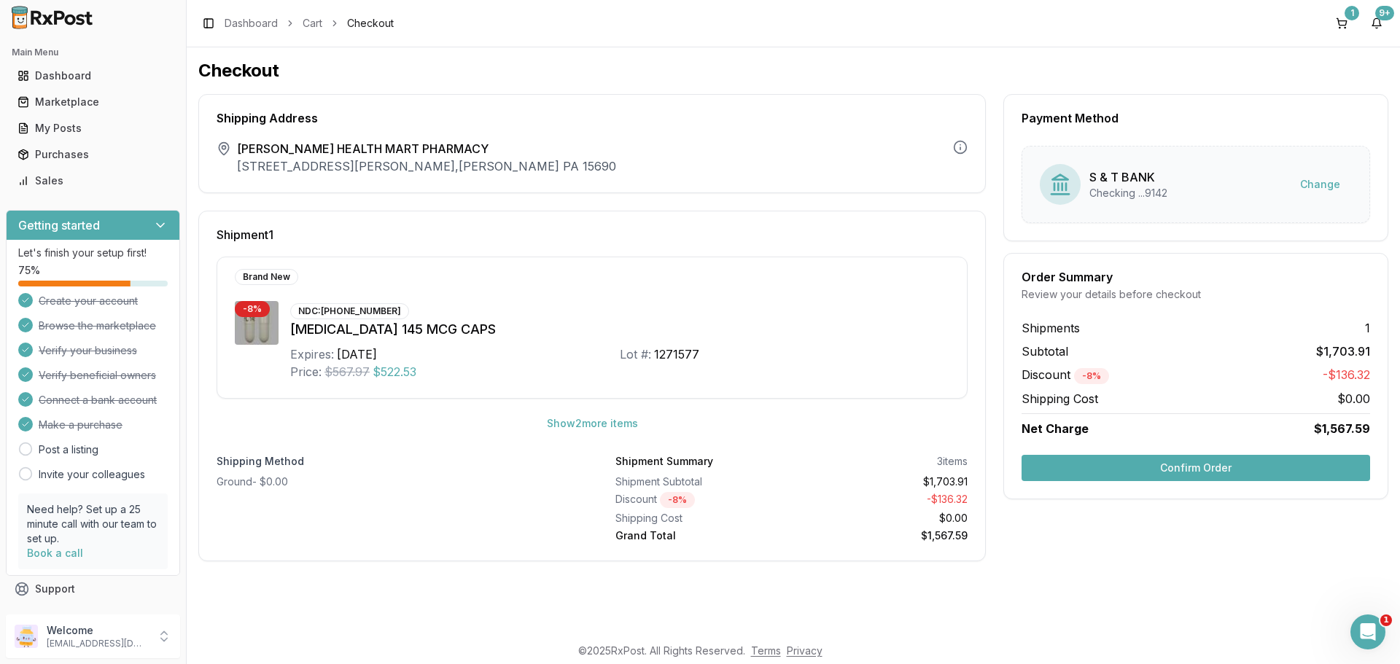
click at [1209, 461] on button "Confirm Order" at bounding box center [1195, 468] width 348 height 26
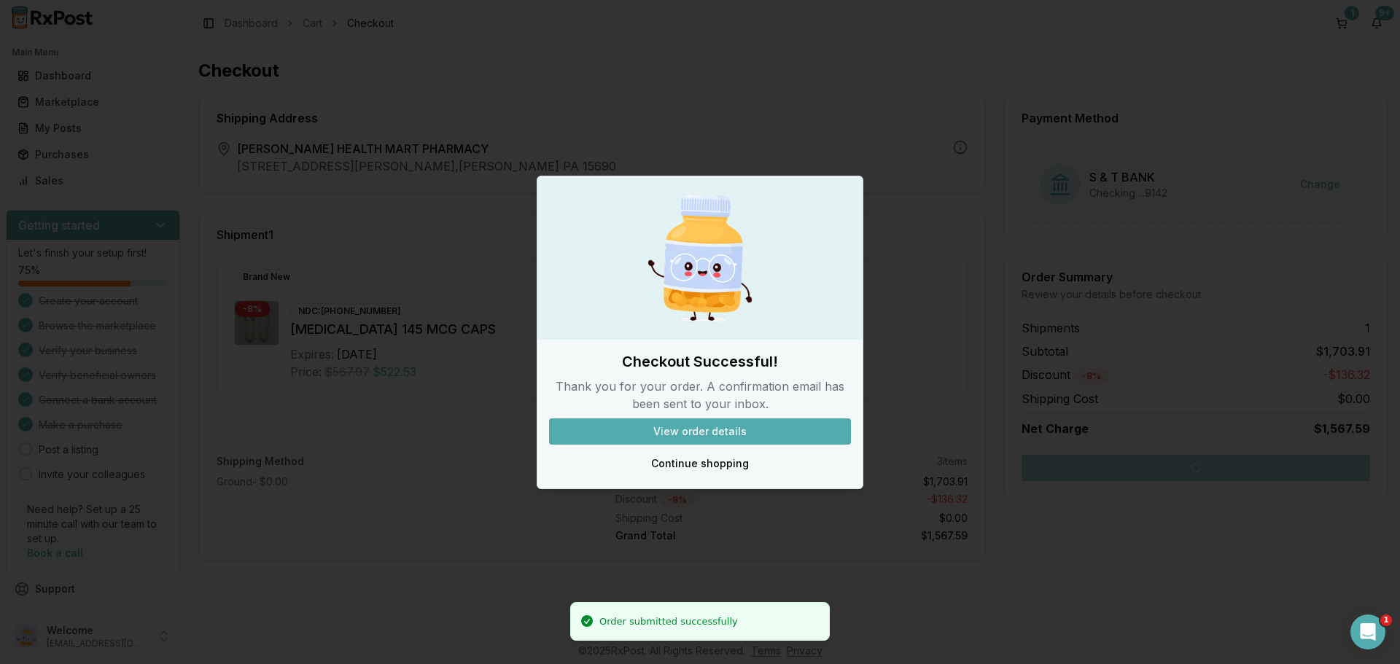
click at [690, 429] on button "View order details" at bounding box center [700, 431] width 302 height 26
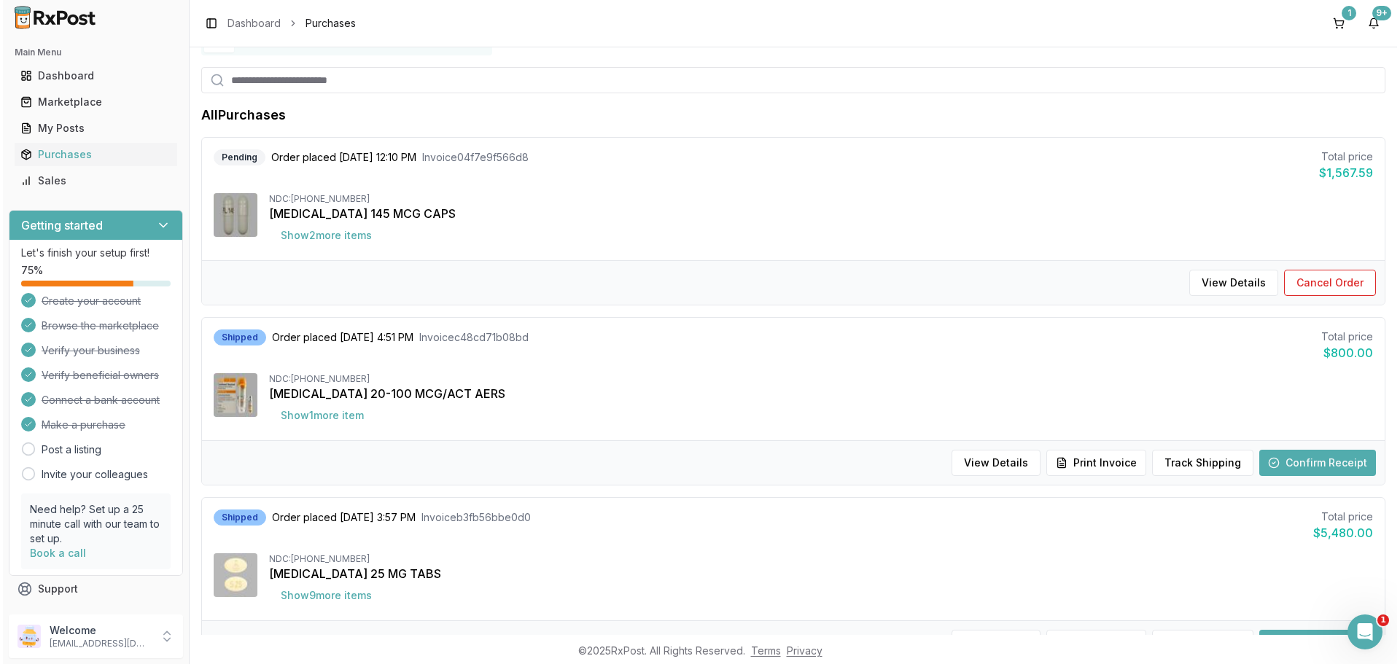
scroll to position [73, 0]
click at [299, 233] on button "Show 2 more item s" at bounding box center [323, 236] width 114 height 26
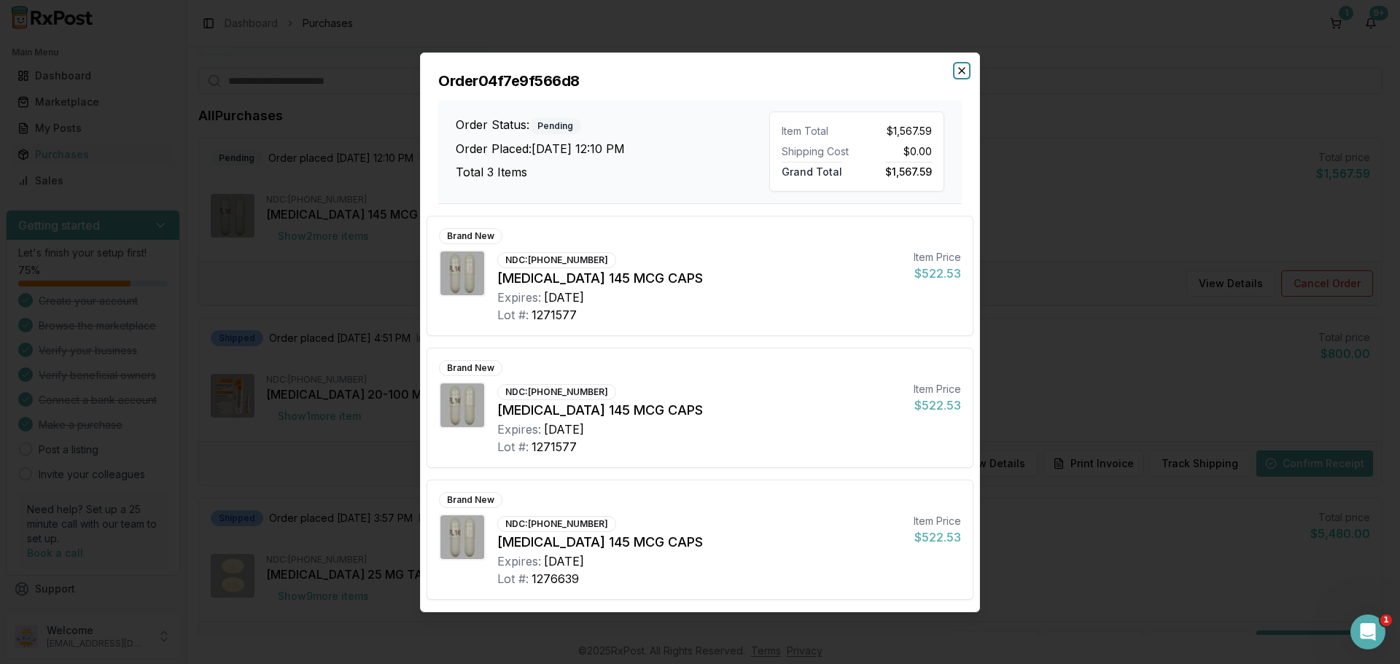
click at [965, 69] on icon "button" at bounding box center [962, 71] width 12 height 12
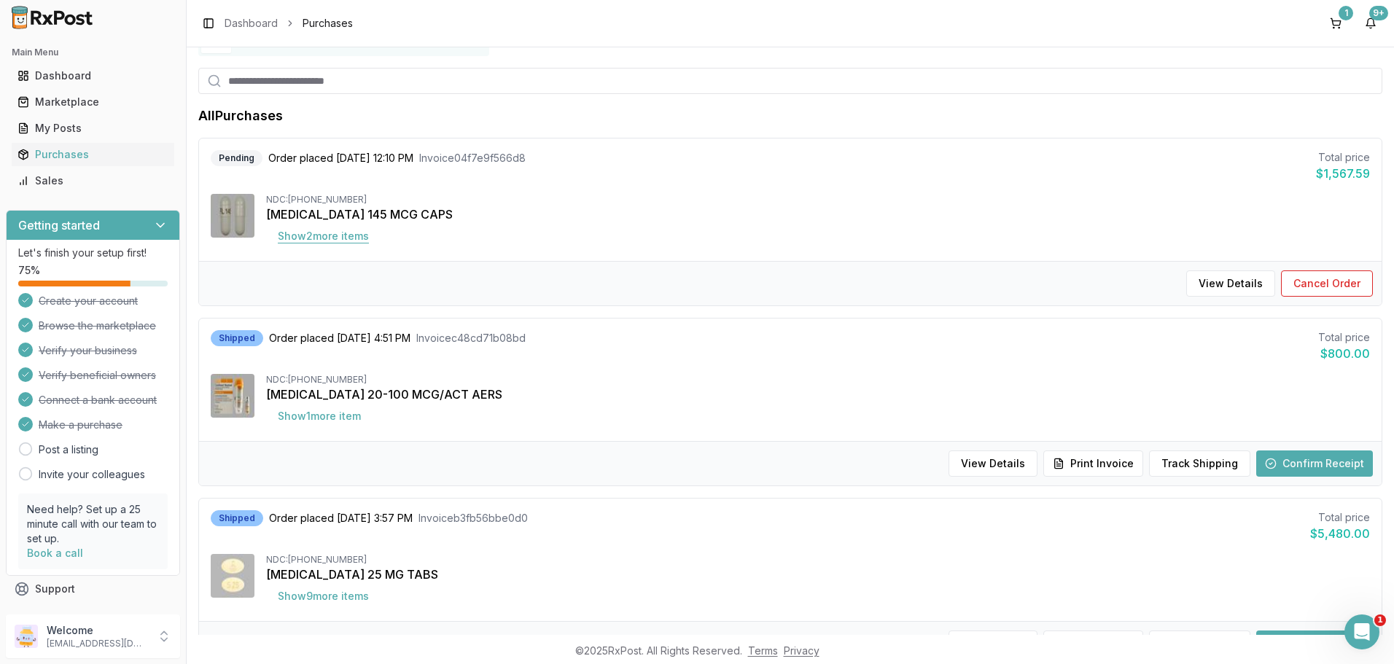
click at [350, 233] on button "Show 2 more item s" at bounding box center [323, 236] width 114 height 26
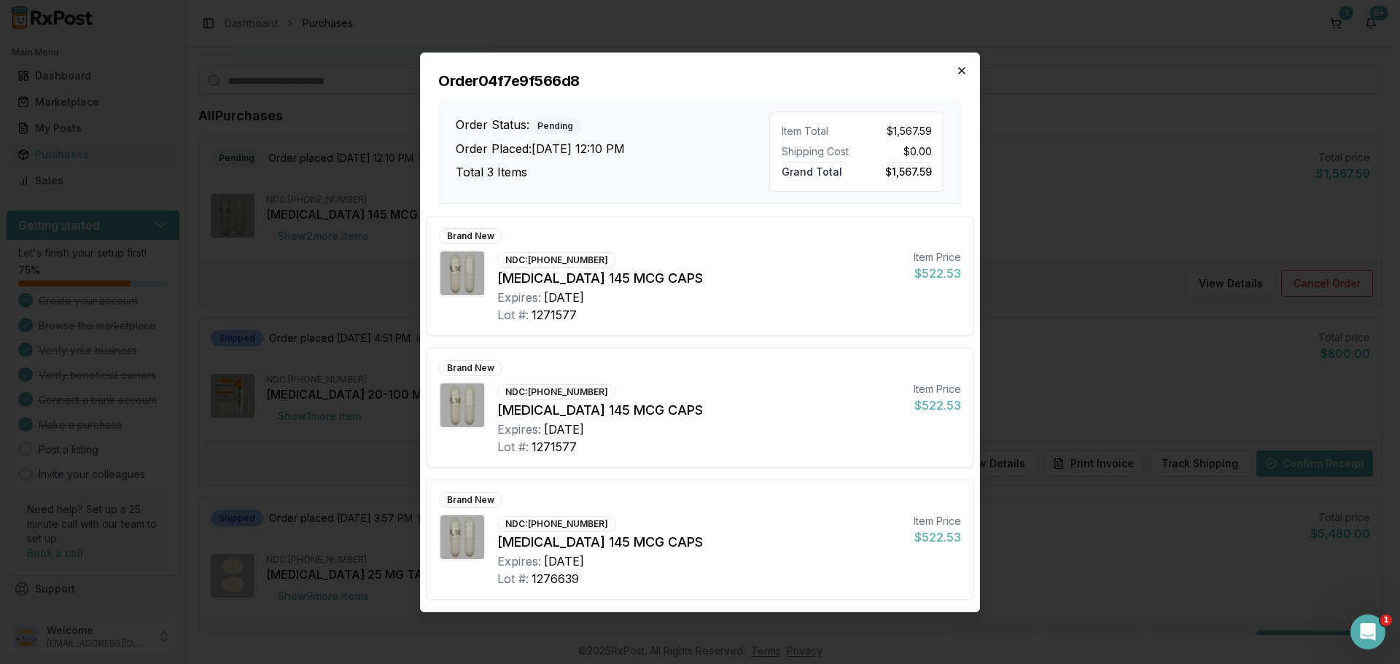
click at [959, 69] on icon "button" at bounding box center [962, 71] width 12 height 12
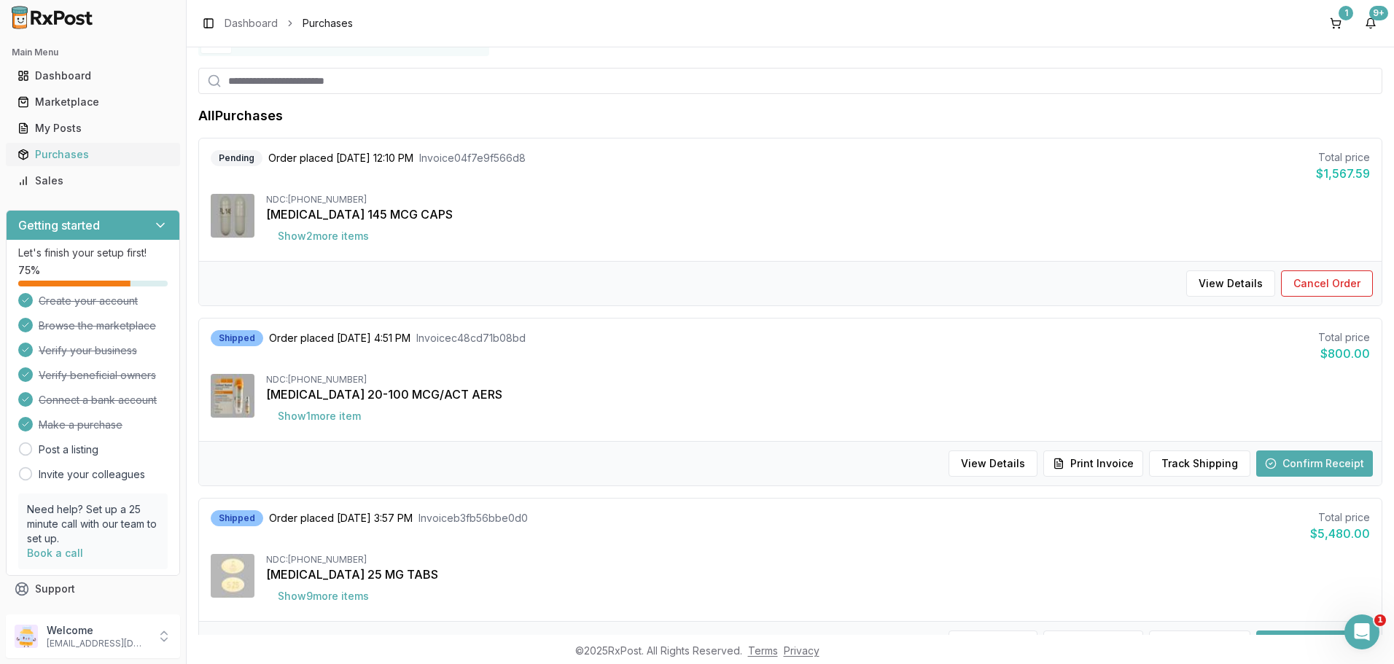
click at [43, 152] on div "Purchases" at bounding box center [92, 154] width 151 height 15
drag, startPoint x: 440, startPoint y: 160, endPoint x: 641, endPoint y: 184, distance: 202.6
click at [641, 184] on div "Pending Order placed [DATE] 12:10 PM Invoice 04f7e9f566d8 Total price $1,567.59…" at bounding box center [790, 200] width 1182 height 122
